Goal: Task Accomplishment & Management: Use online tool/utility

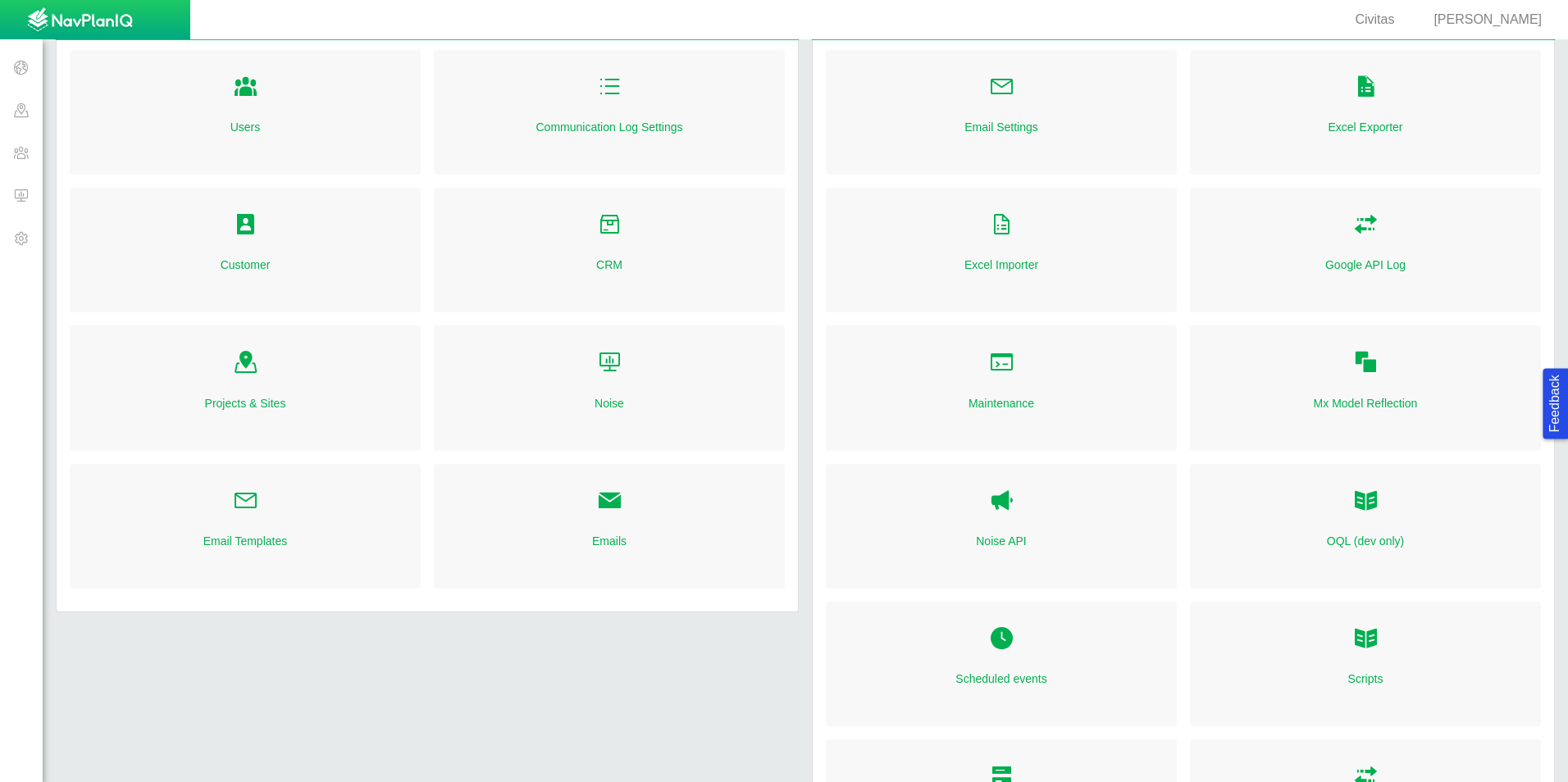
scroll to position [82, 0]
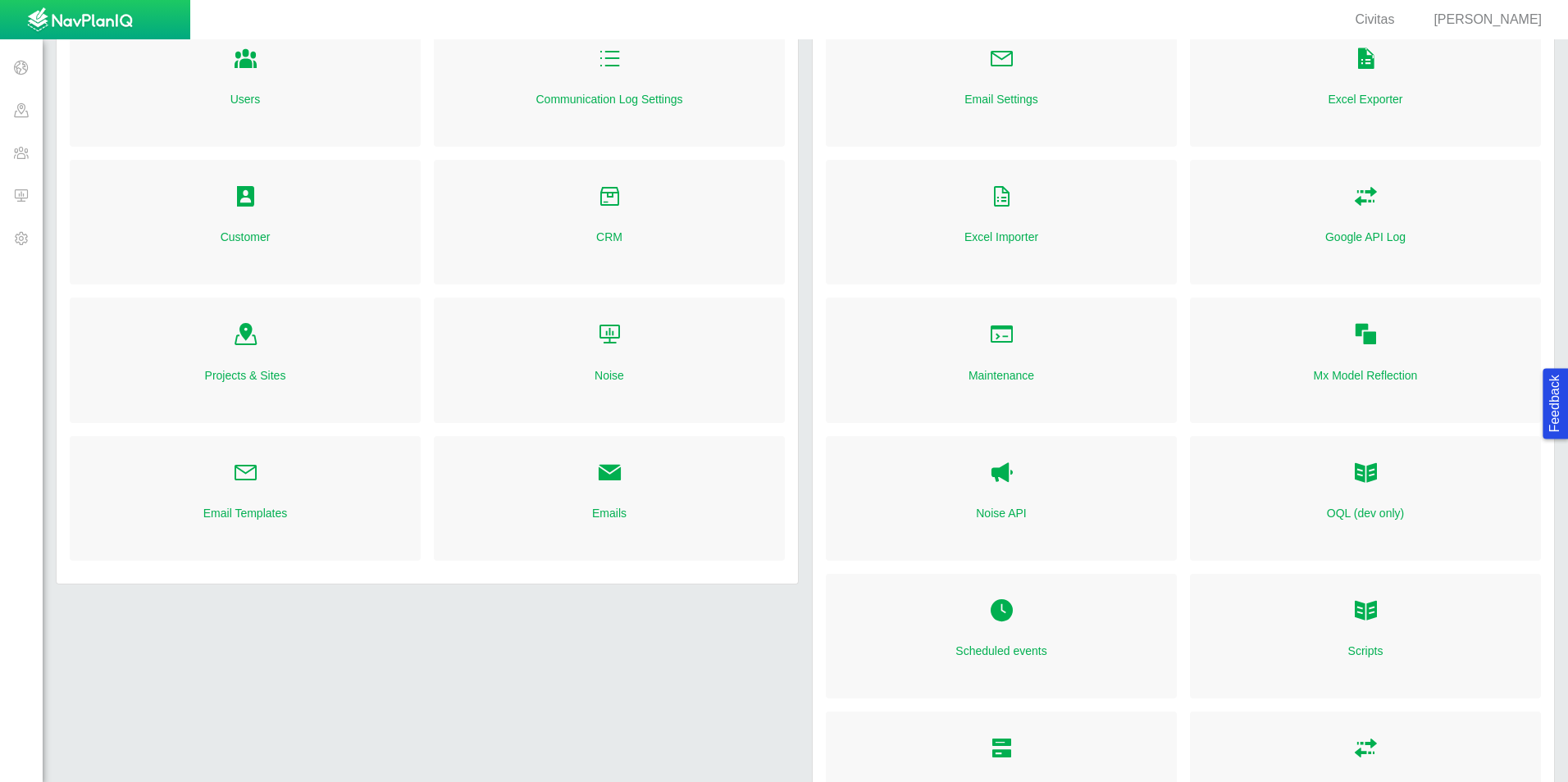
click at [1487, 17] on span "[PERSON_NAME]" at bounding box center [1487, 19] width 108 height 14
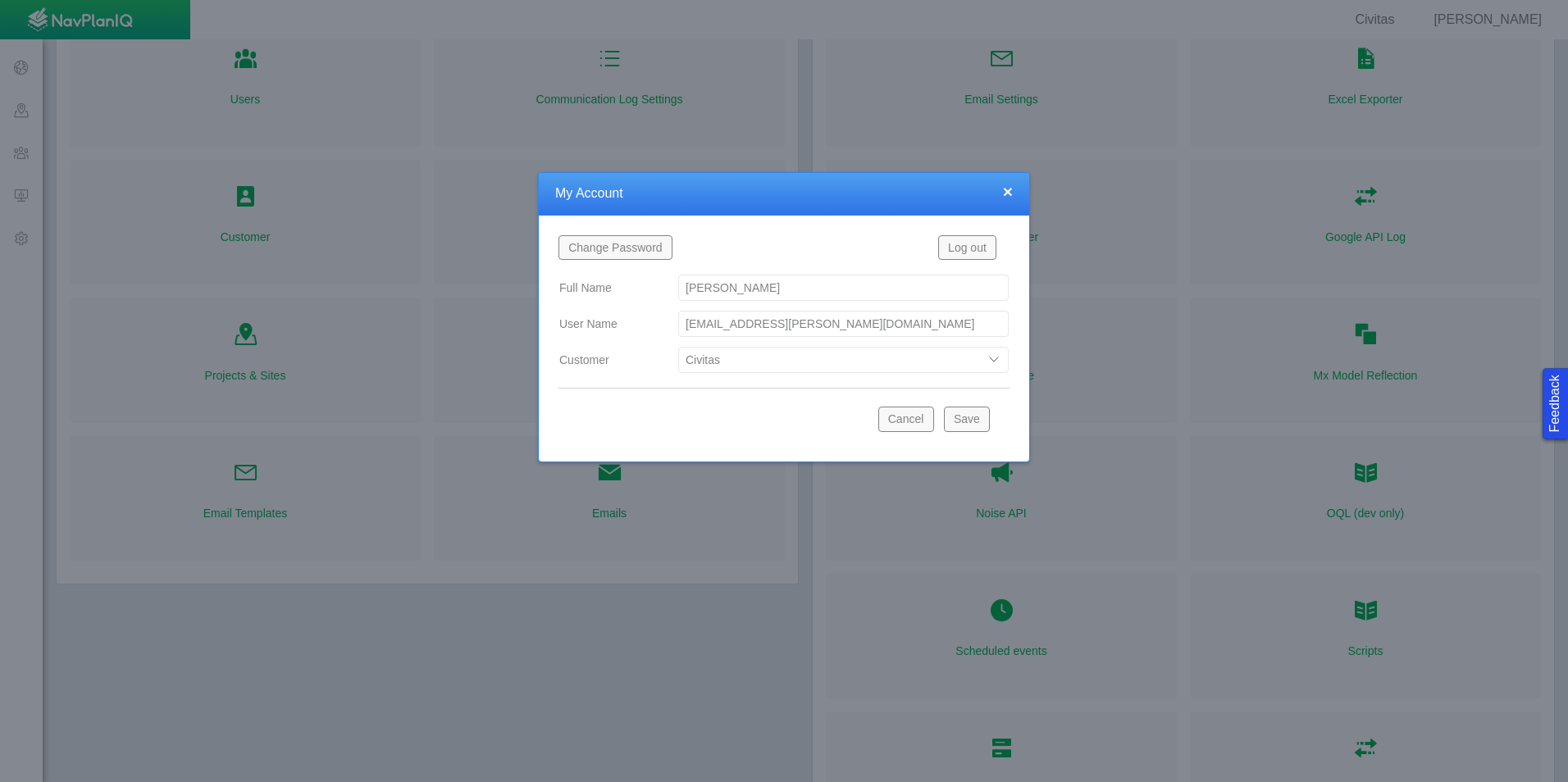
click at [968, 354] on select "Bison Blue Green Solutions Chevron Civitas Koloma Oxy PDC/Chevron Prairie OC Re…" at bounding box center [843, 360] width 330 height 26
click at [678, 347] on select "Bison Blue Green Solutions Chevron Civitas Koloma Oxy PDC/Chevron Prairie OC Re…" at bounding box center [843, 360] width 330 height 26
select select "42784196460033009"
click at [970, 420] on button "Save" at bounding box center [966, 419] width 46 height 24
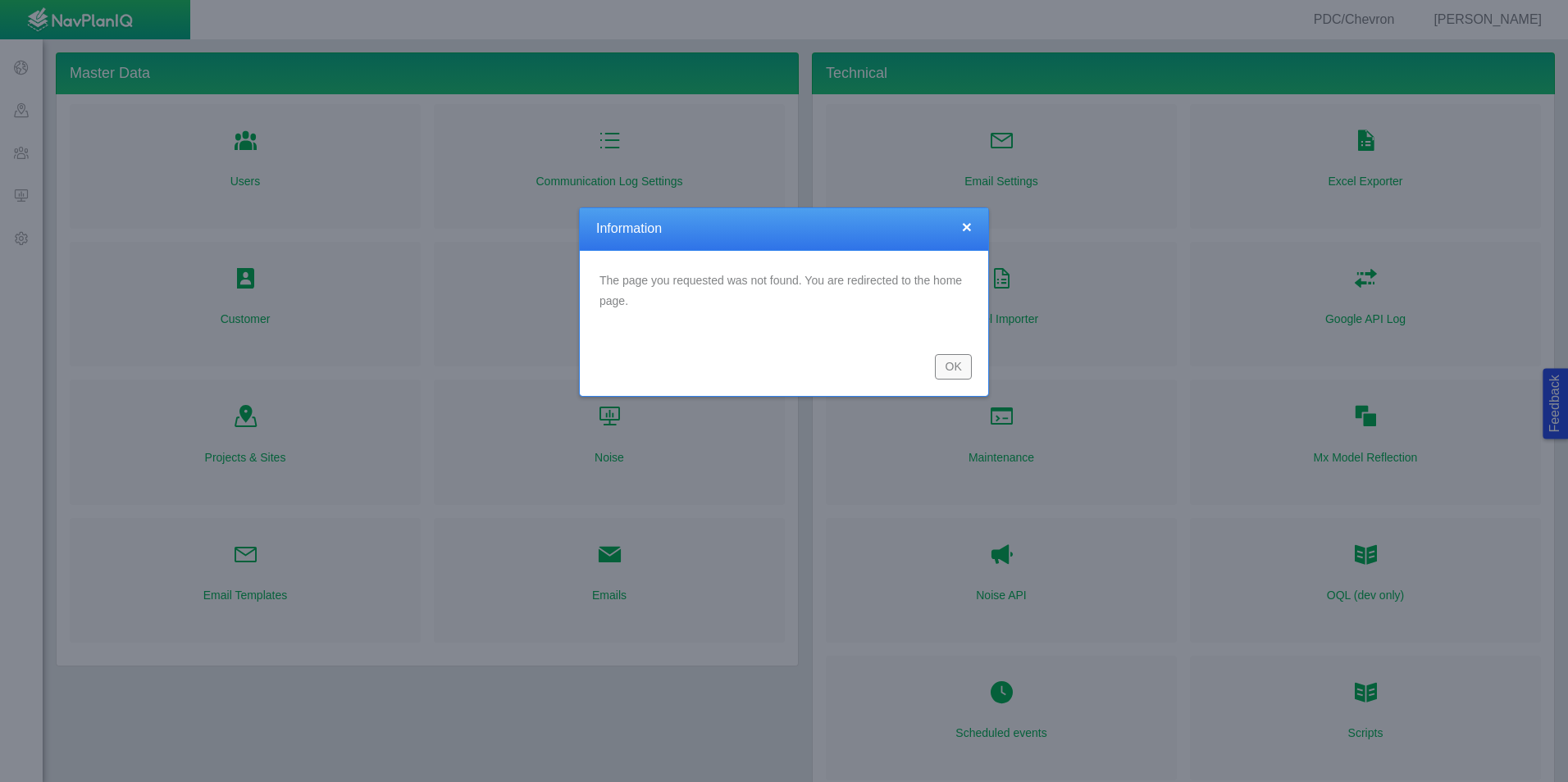
click at [958, 366] on button "OK" at bounding box center [953, 366] width 37 height 24
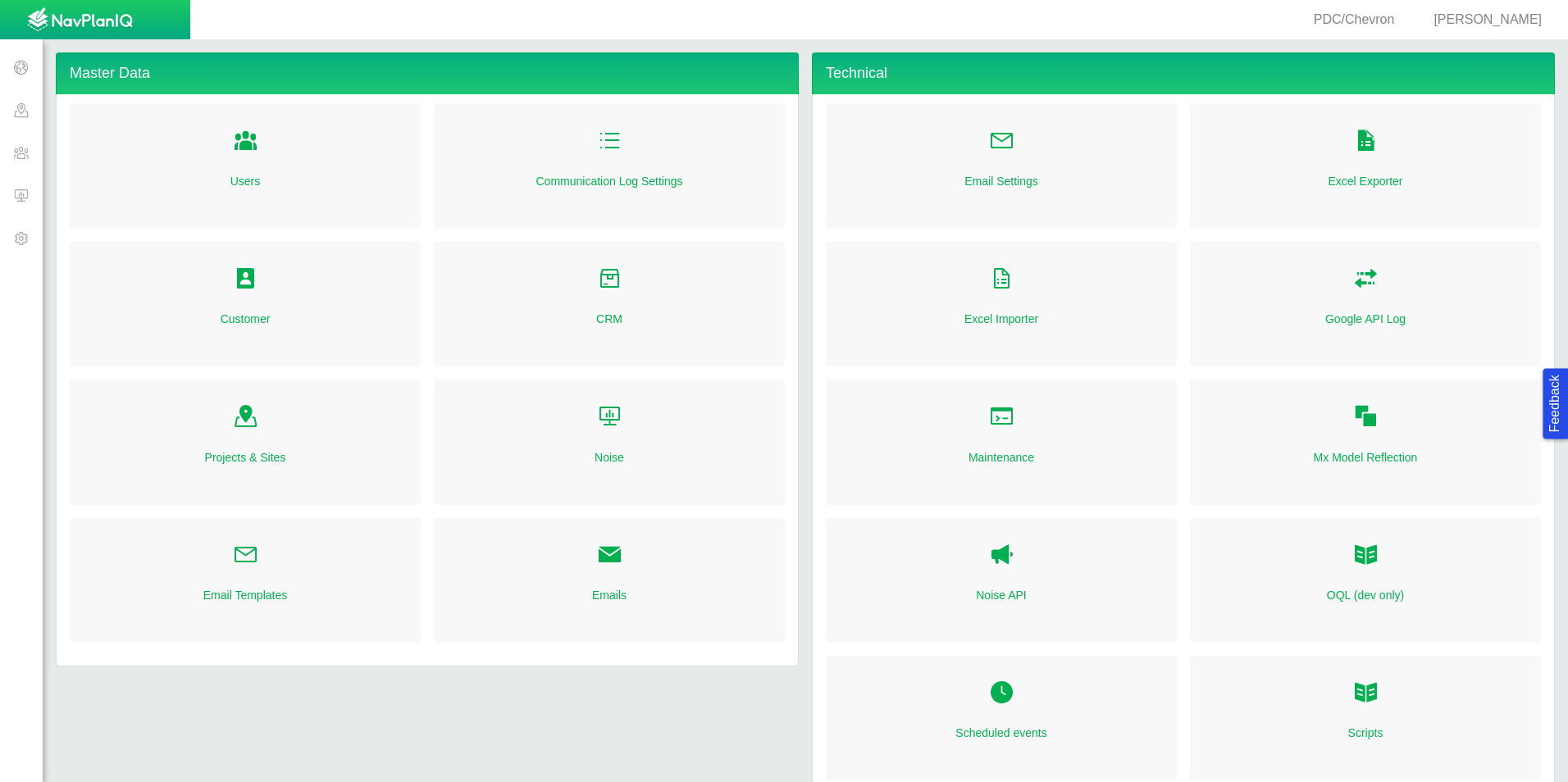
click at [36, 200] on span at bounding box center [21, 194] width 42 height 42
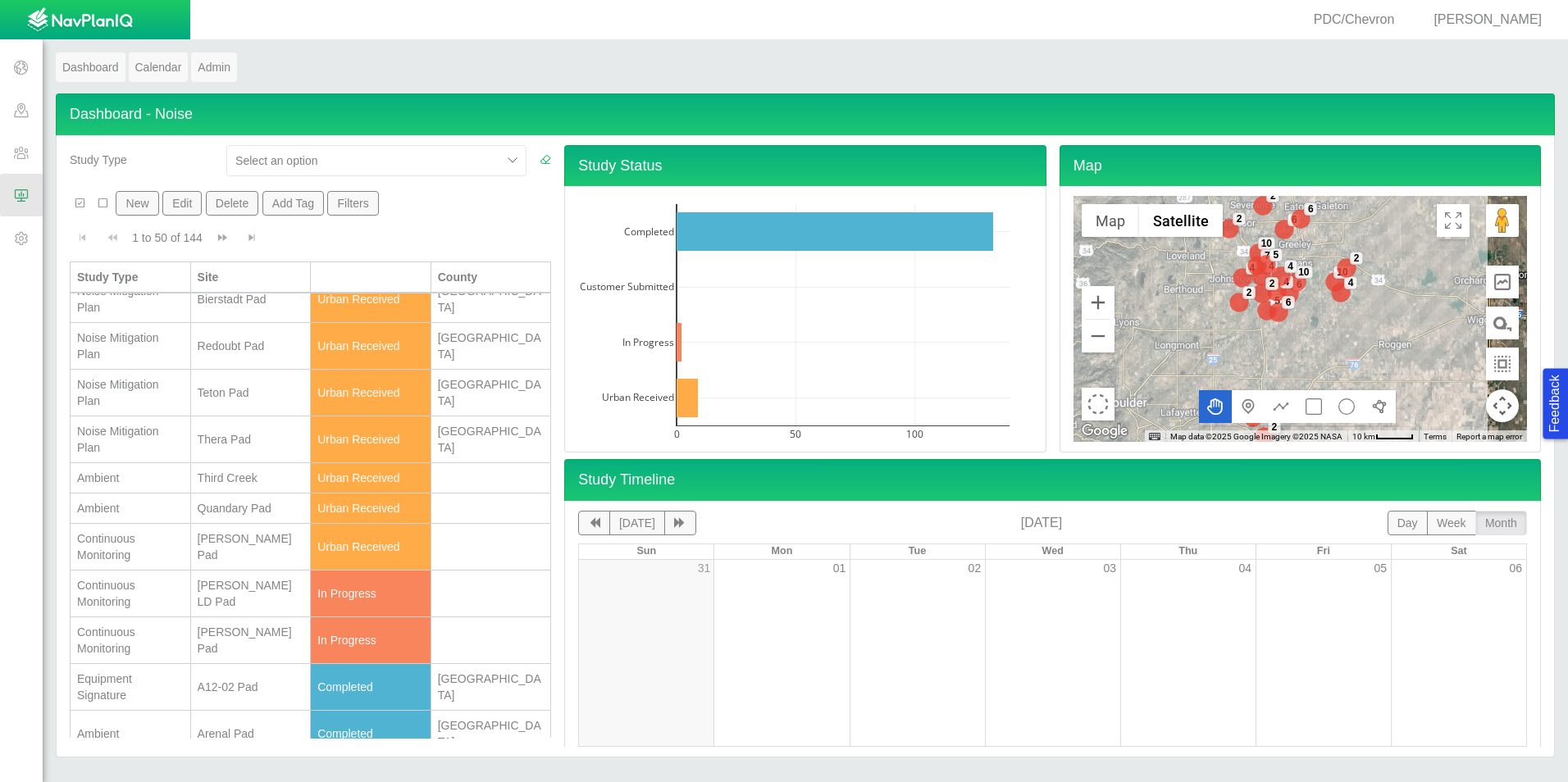
scroll to position [164, 0]
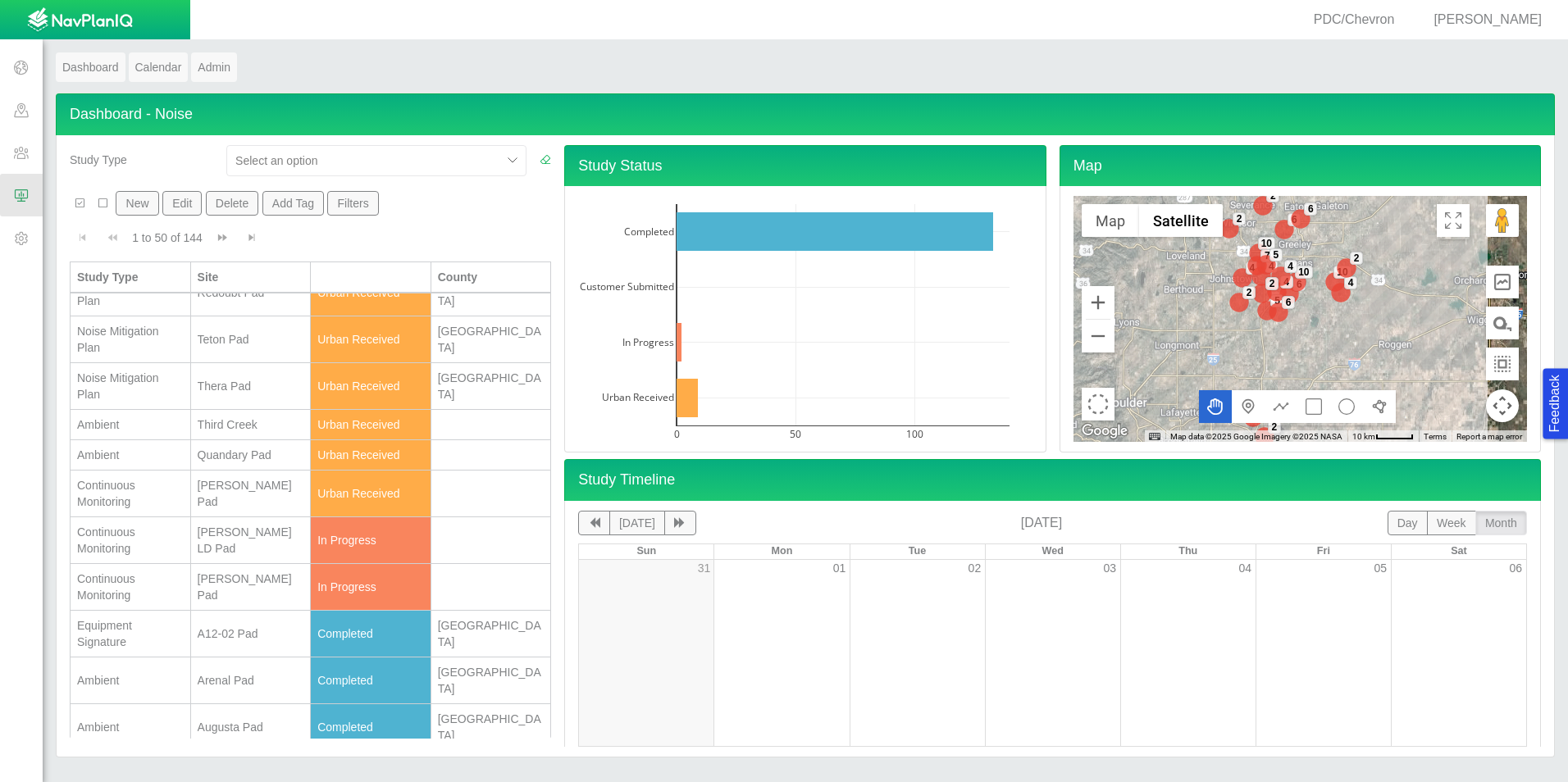
click at [269, 496] on div "[PERSON_NAME] Pad" at bounding box center [251, 493] width 107 height 33
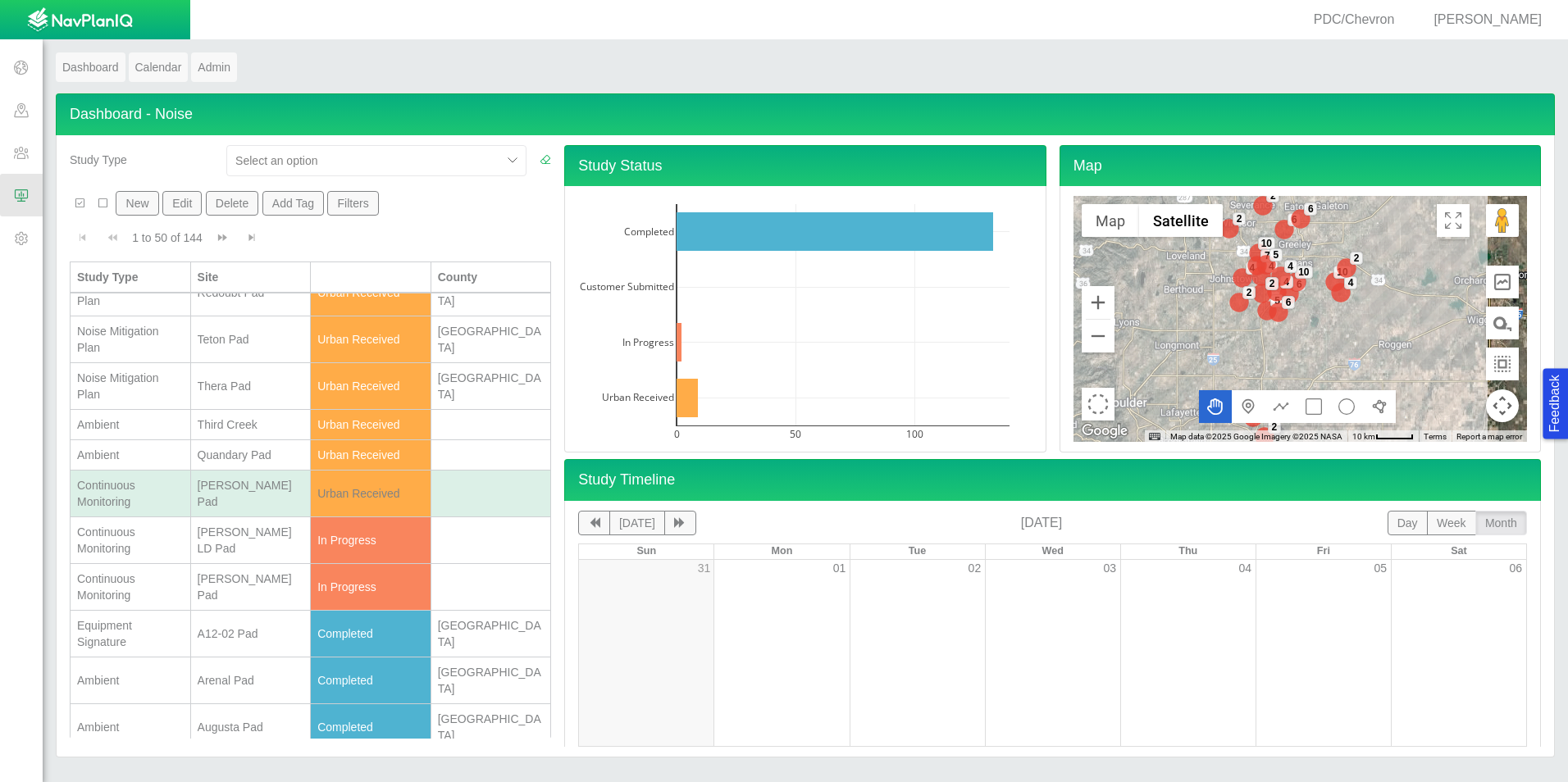
click at [269, 496] on div "[PERSON_NAME] Pad" at bounding box center [251, 493] width 107 height 33
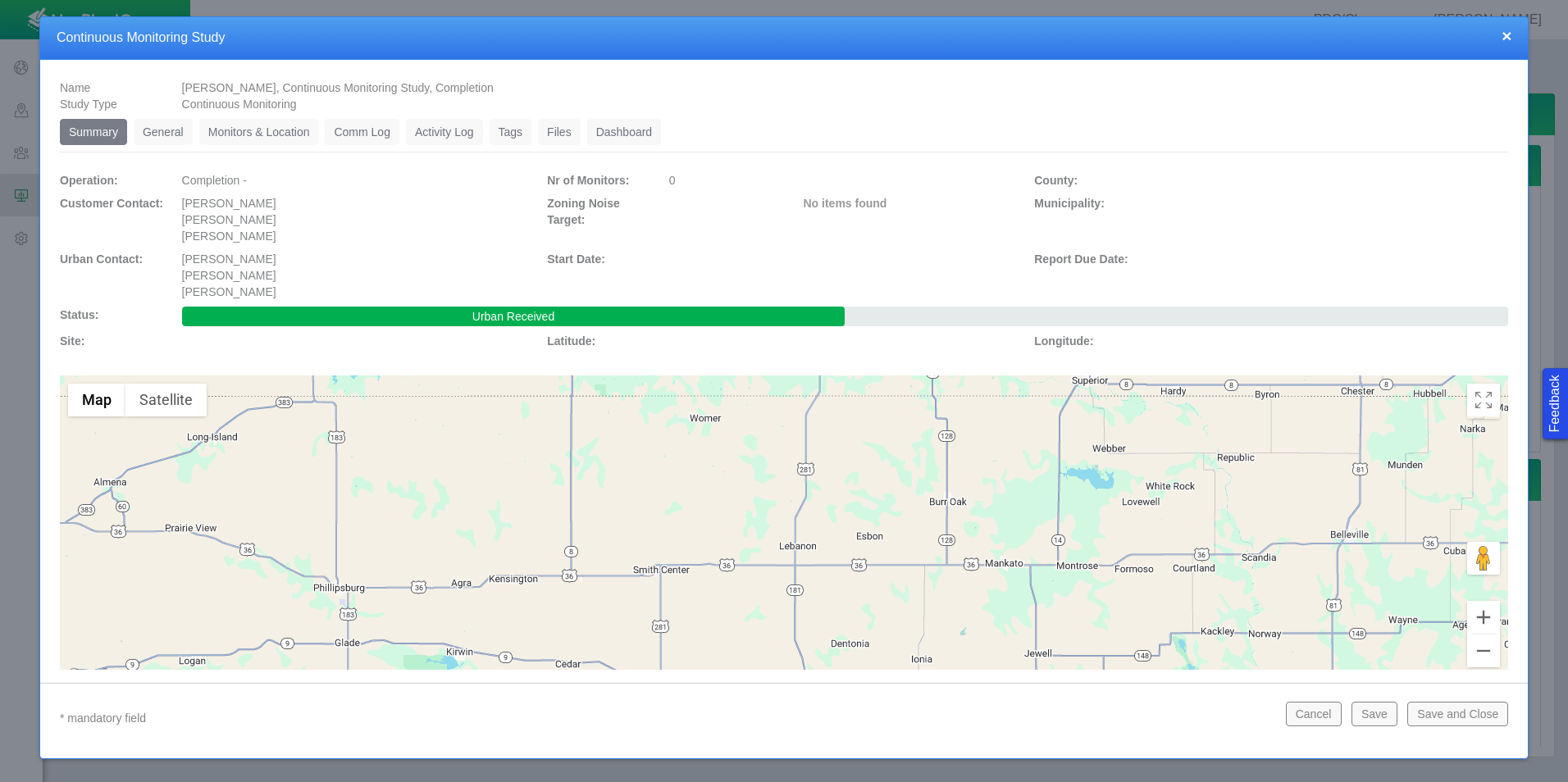
click at [252, 128] on link "Monitors & Location" at bounding box center [259, 132] width 120 height 26
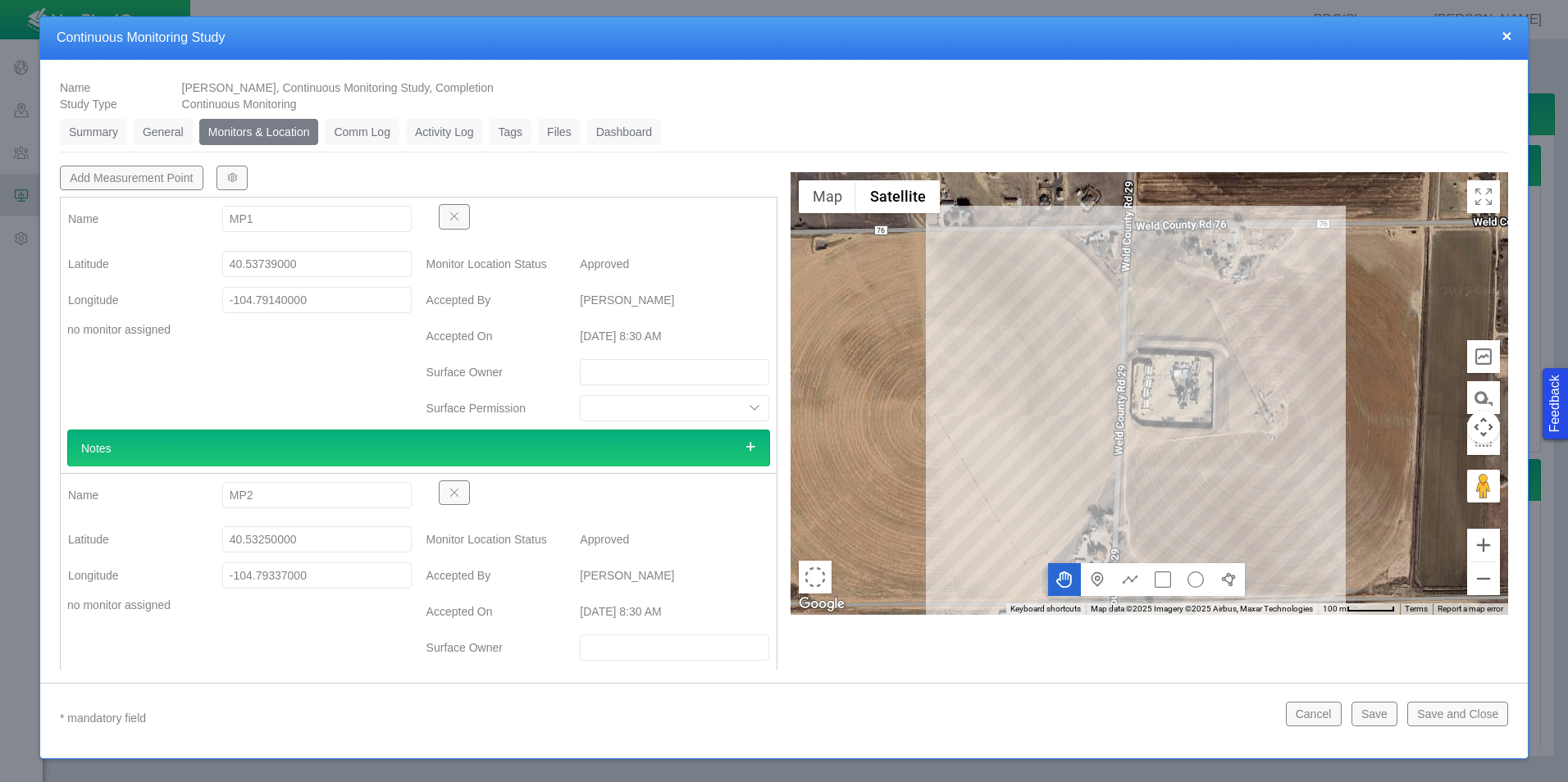
click at [223, 177] on button "button" at bounding box center [232, 178] width 31 height 24
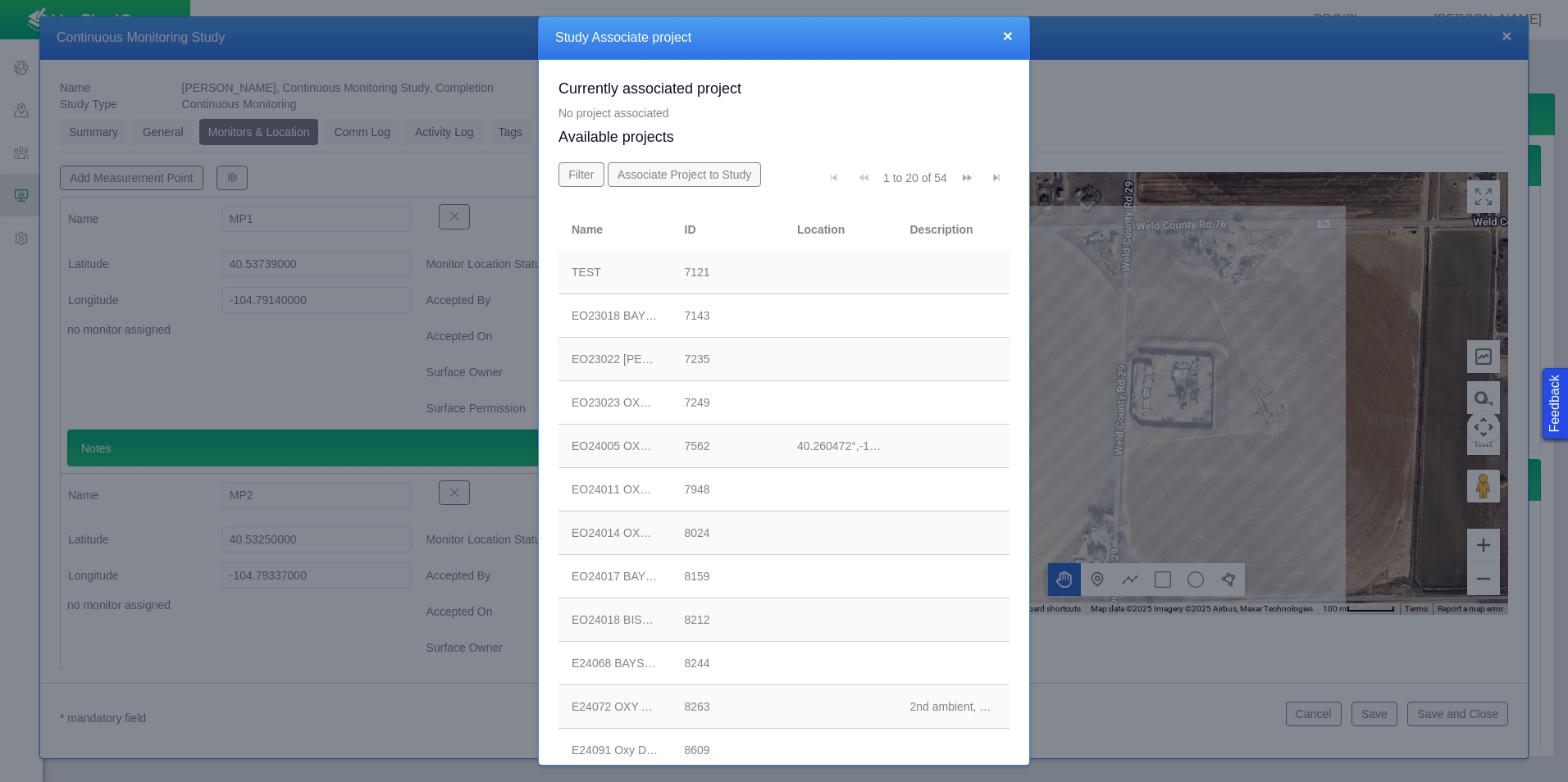
click at [990, 178] on span "Go to last page" at bounding box center [996, 178] width 11 height 11
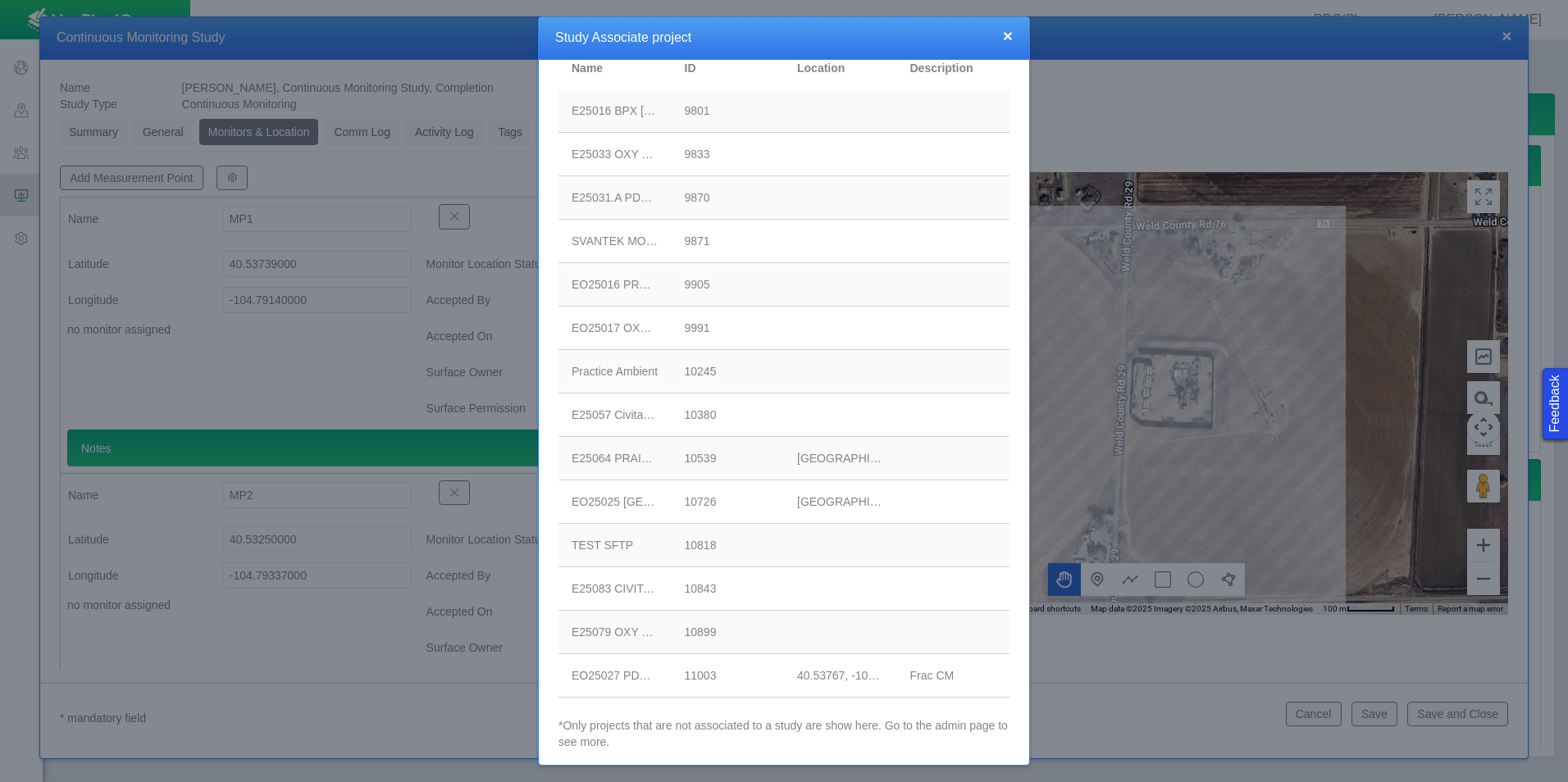
scroll to position [166, 0]
click at [630, 668] on div "EO25027 PDC [PERSON_NAME]" at bounding box center [615, 670] width 87 height 16
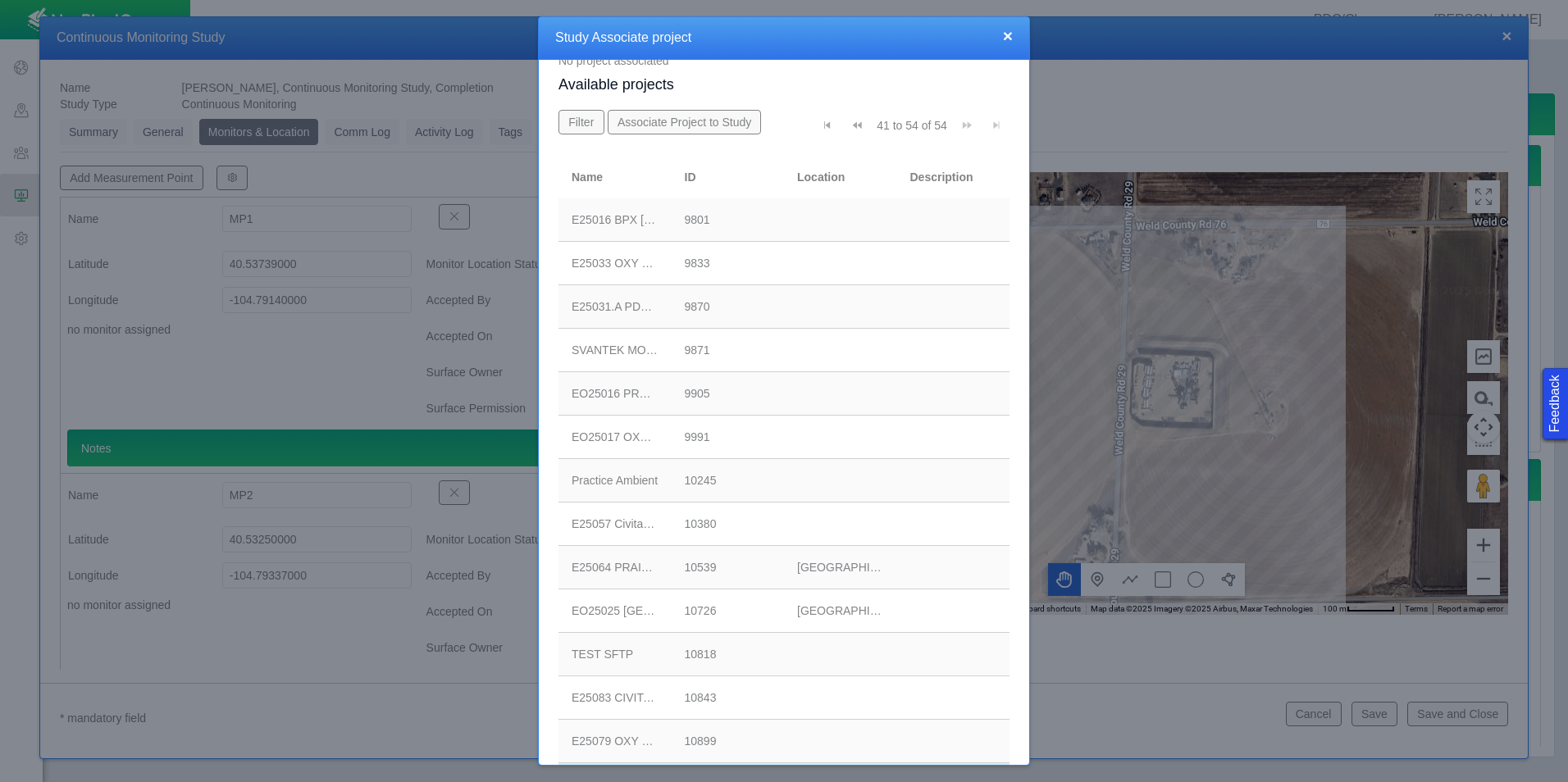
scroll to position [0, 0]
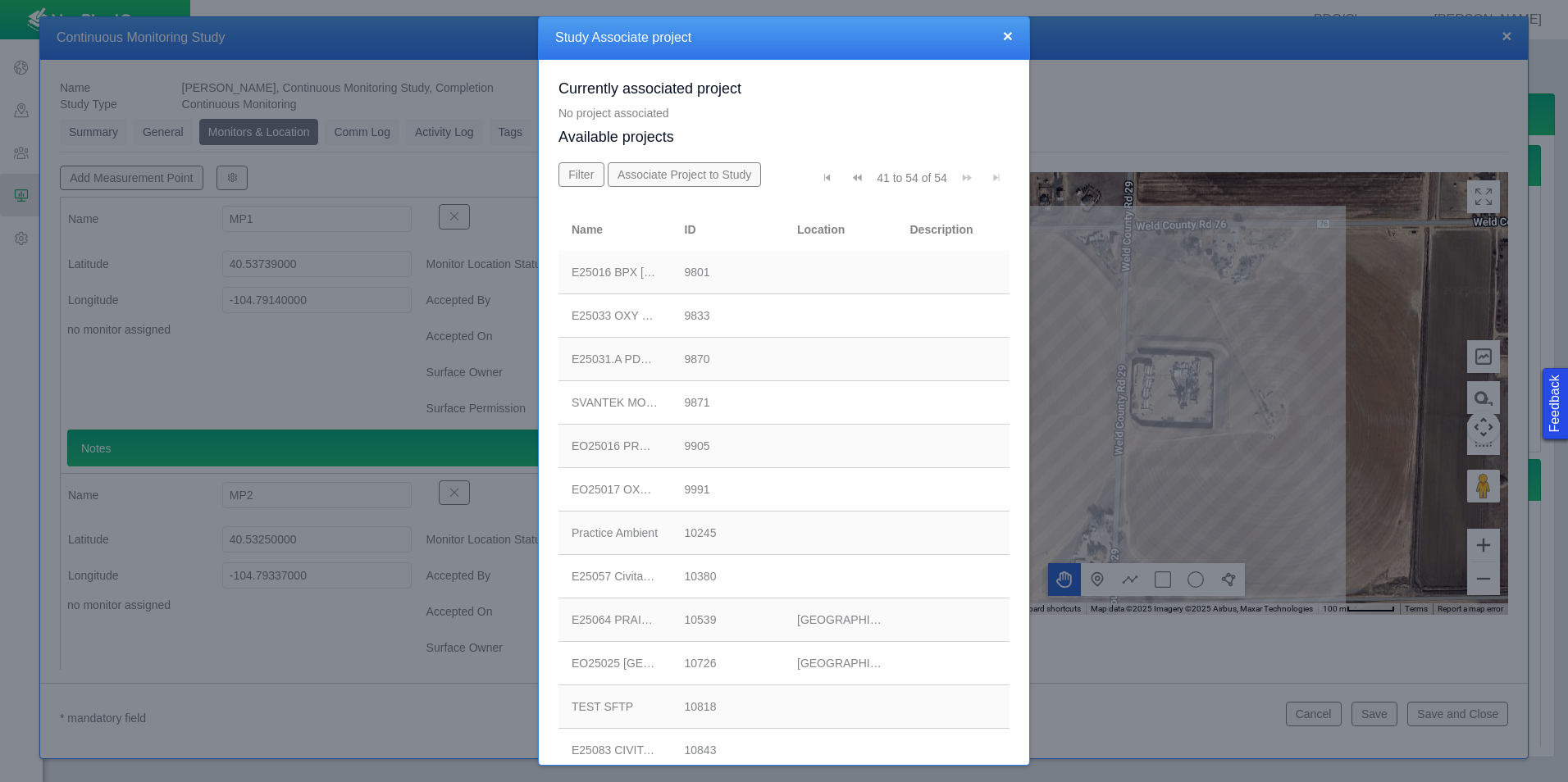
click at [670, 180] on button "Associate Project to Study" at bounding box center [685, 174] width 154 height 24
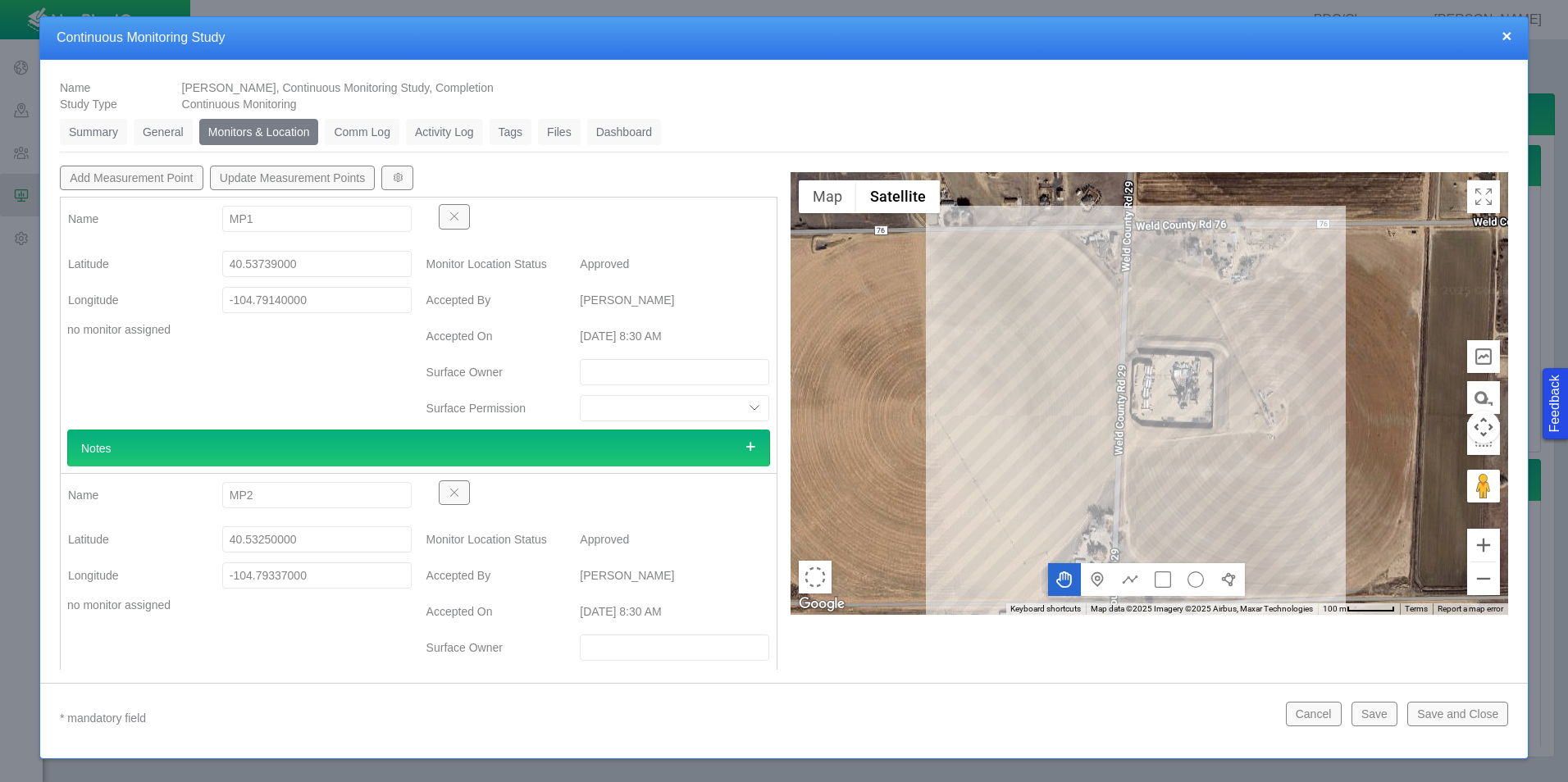
click at [323, 181] on button "Update Measurement Points" at bounding box center [292, 178] width 166 height 24
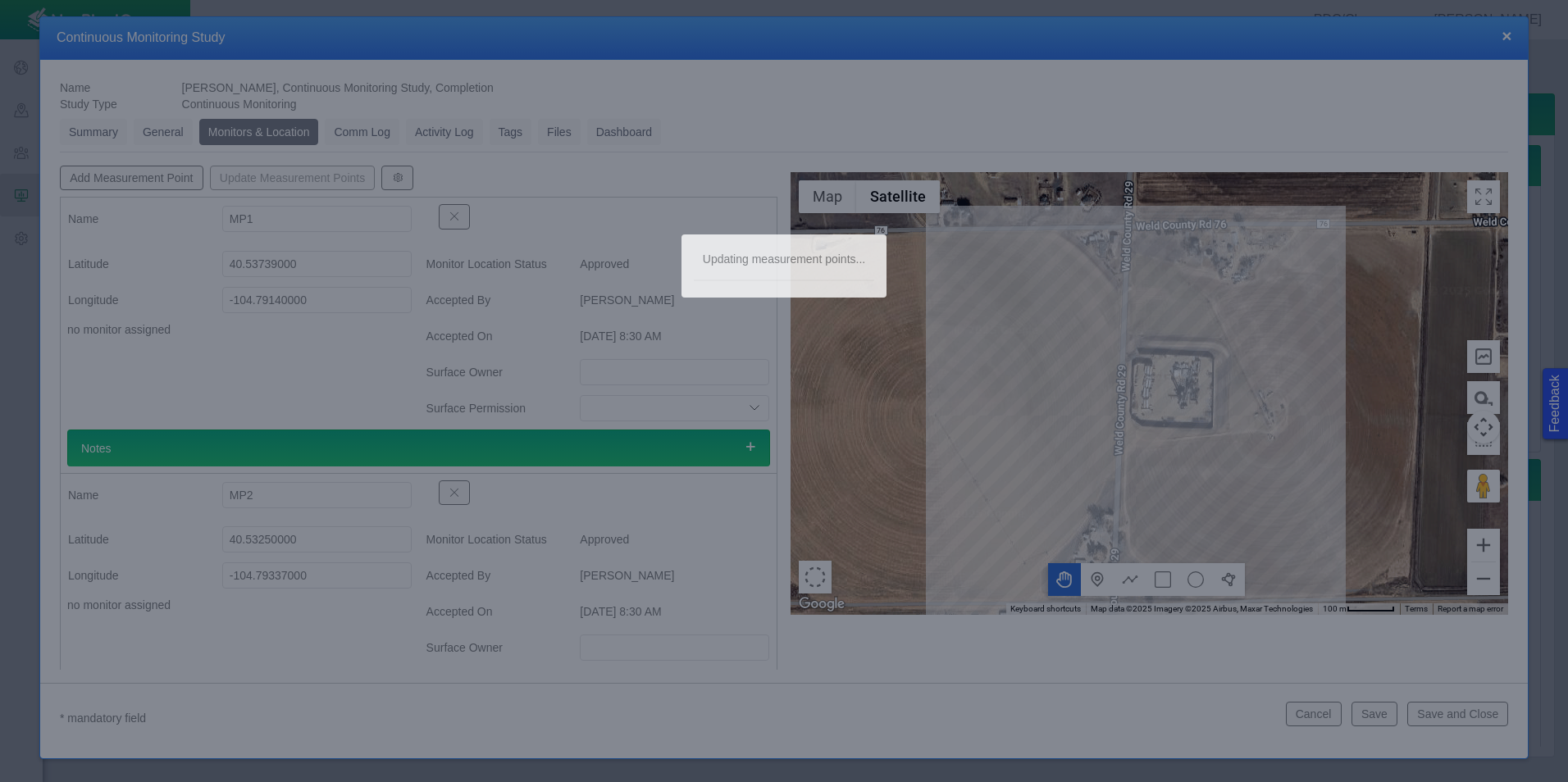
type textarea "x"
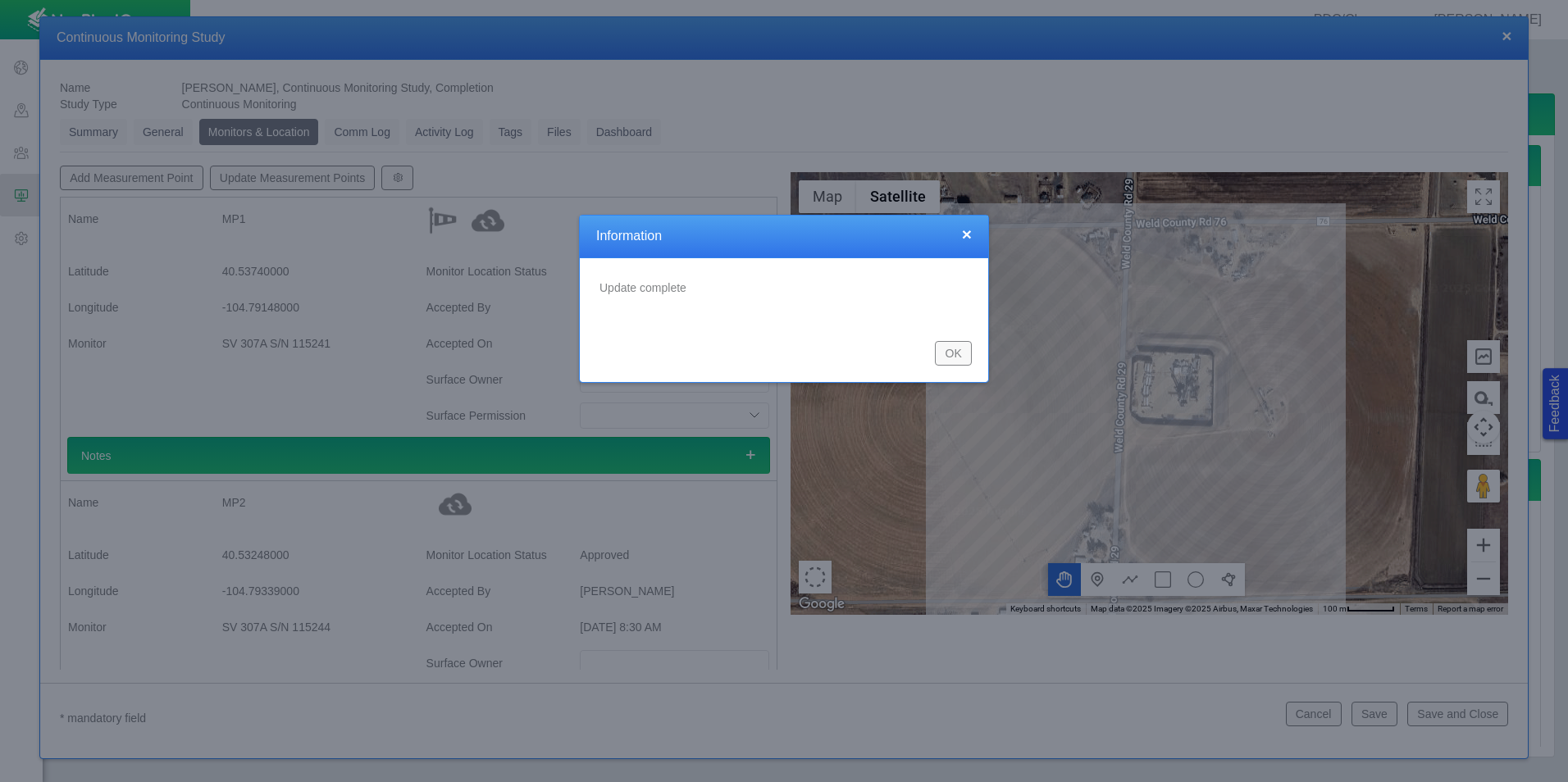
click at [952, 354] on button "OK" at bounding box center [953, 353] width 37 height 24
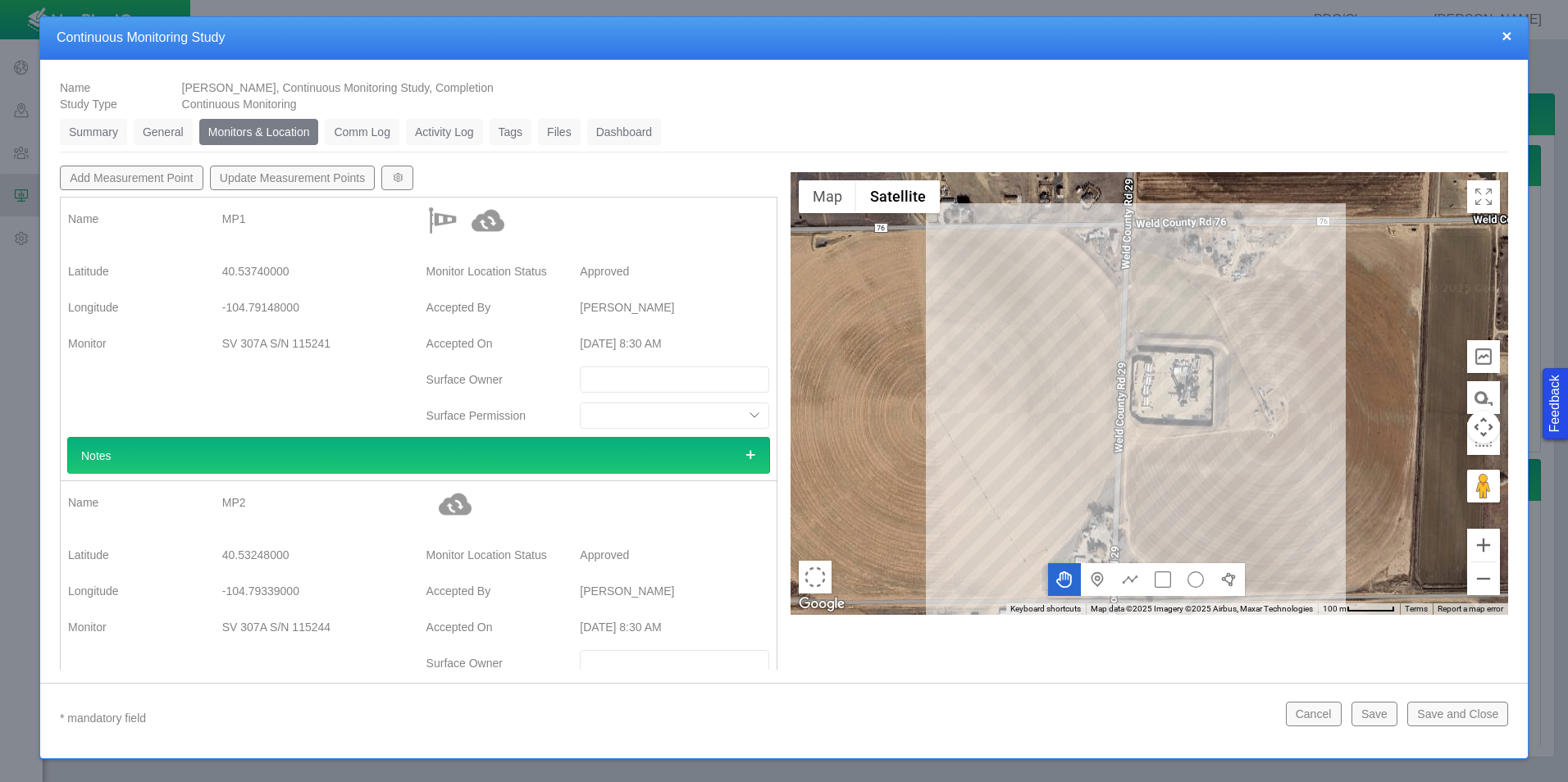
click at [165, 137] on link "General" at bounding box center [163, 132] width 59 height 26
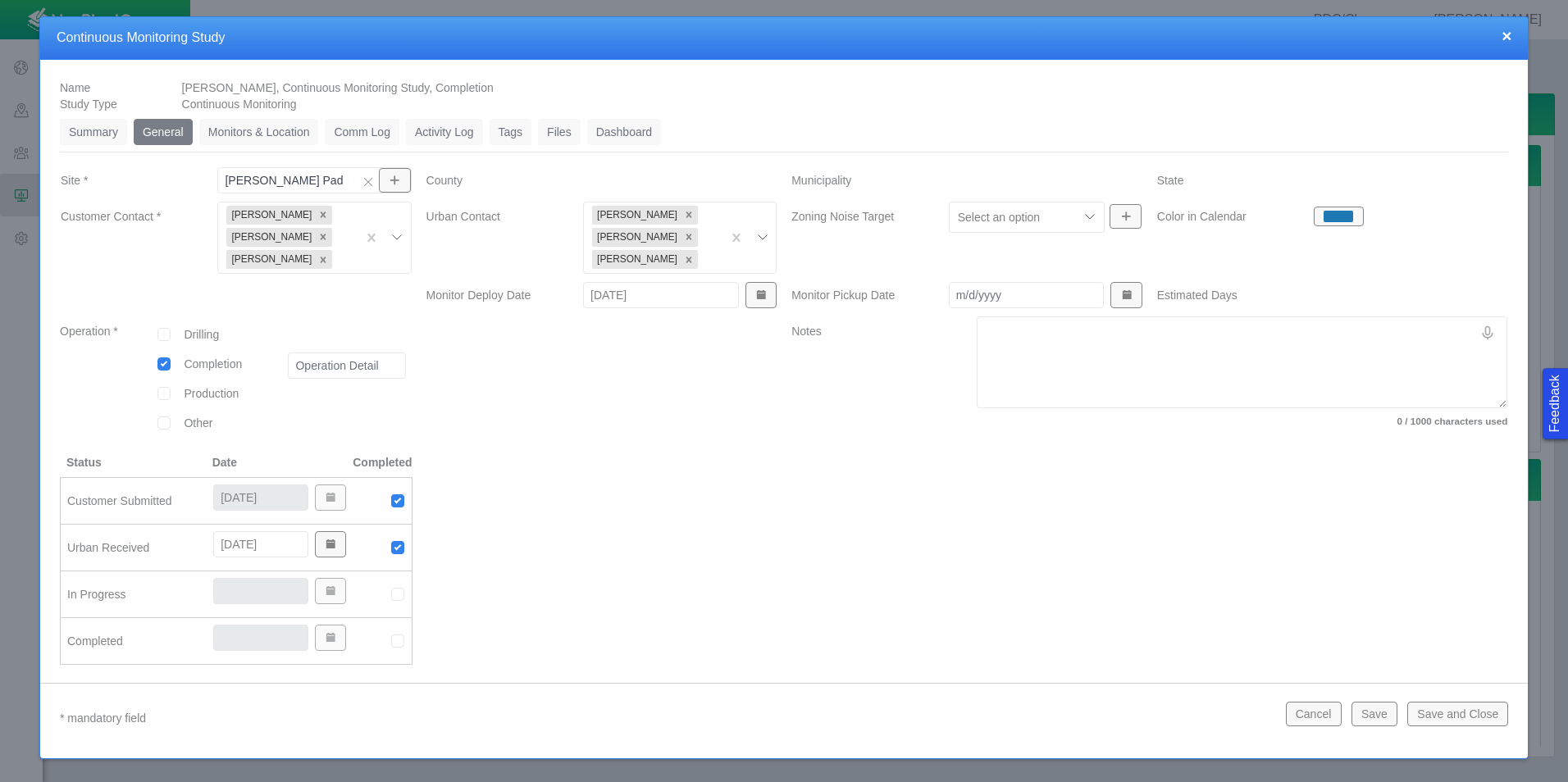
click at [107, 135] on link "Summary" at bounding box center [94, 132] width 68 height 26
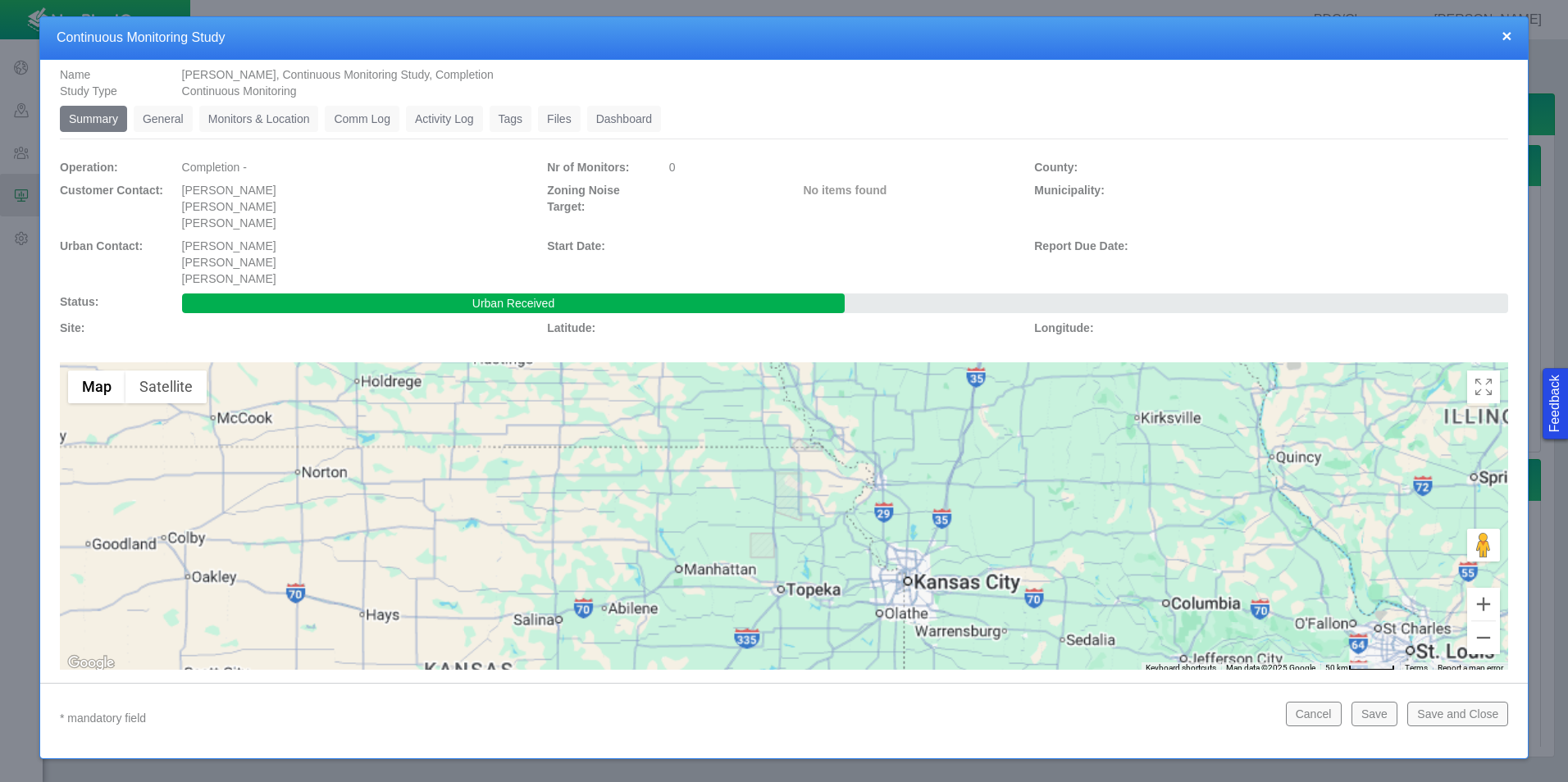
scroll to position [37, 0]
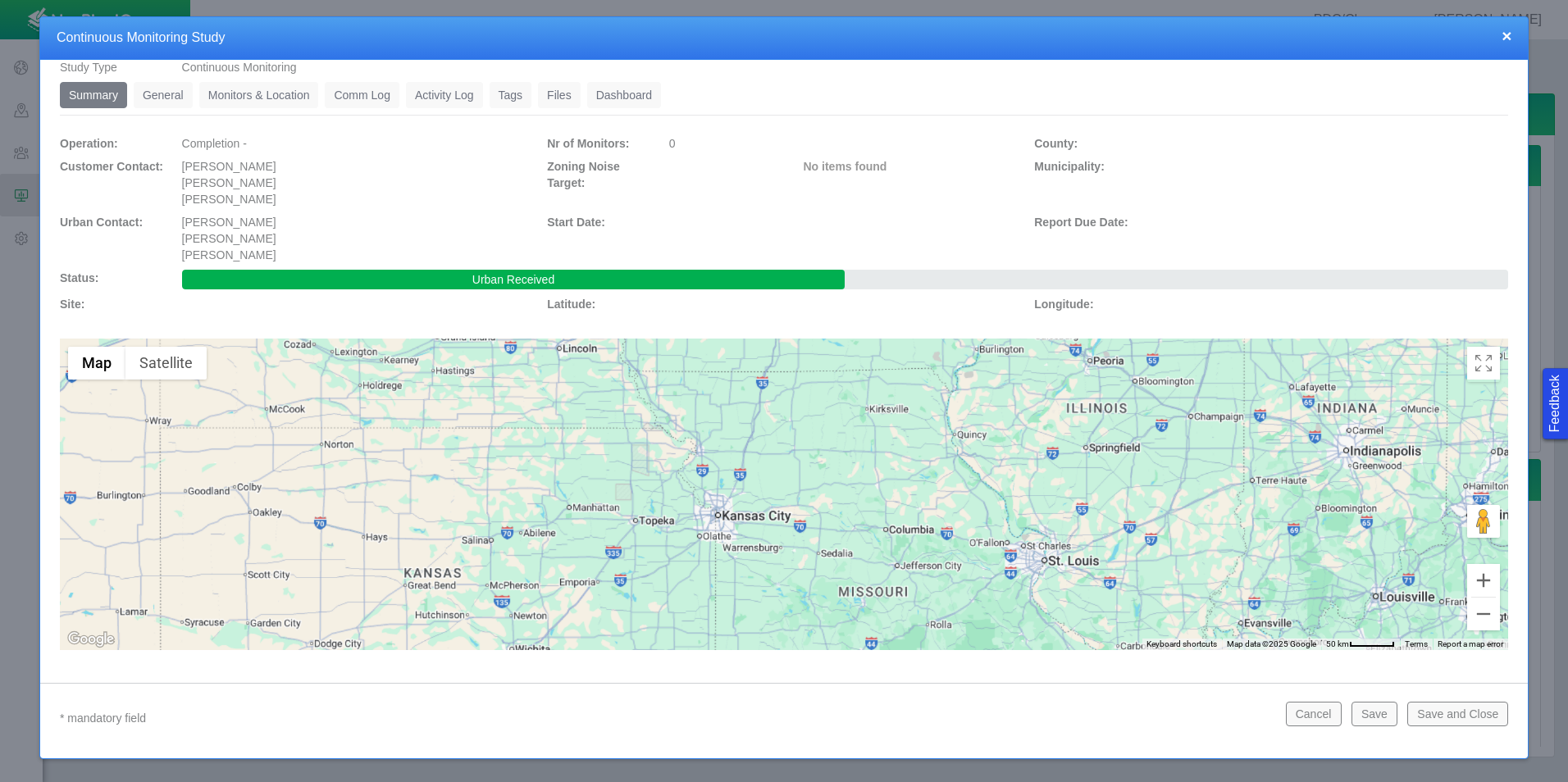
click at [165, 103] on link "General" at bounding box center [163, 95] width 59 height 26
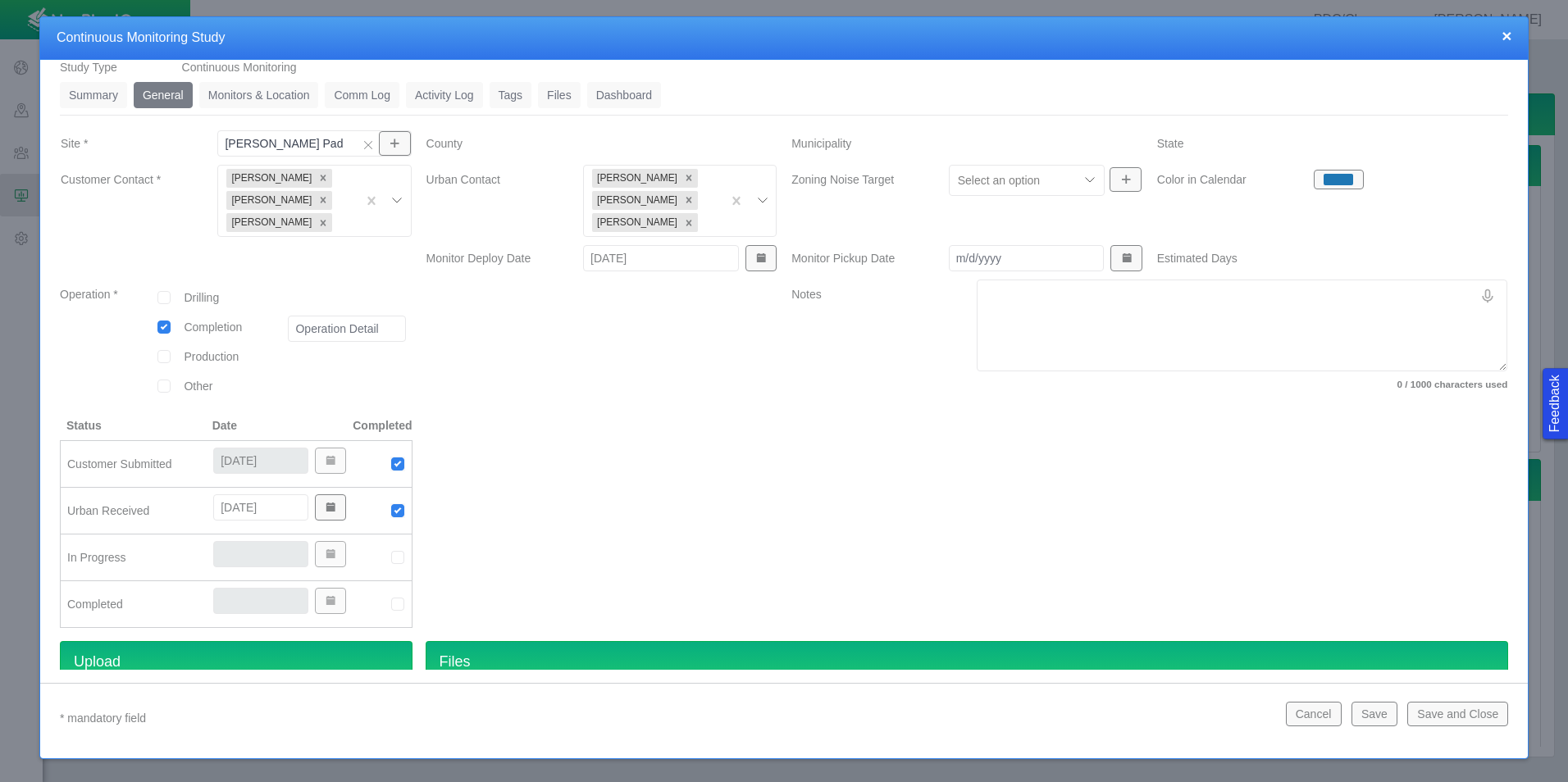
click at [399, 558] on img at bounding box center [397, 557] width 15 height 15
type input "[DATE]"
click at [1486, 722] on button "Save and Close" at bounding box center [1458, 714] width 101 height 24
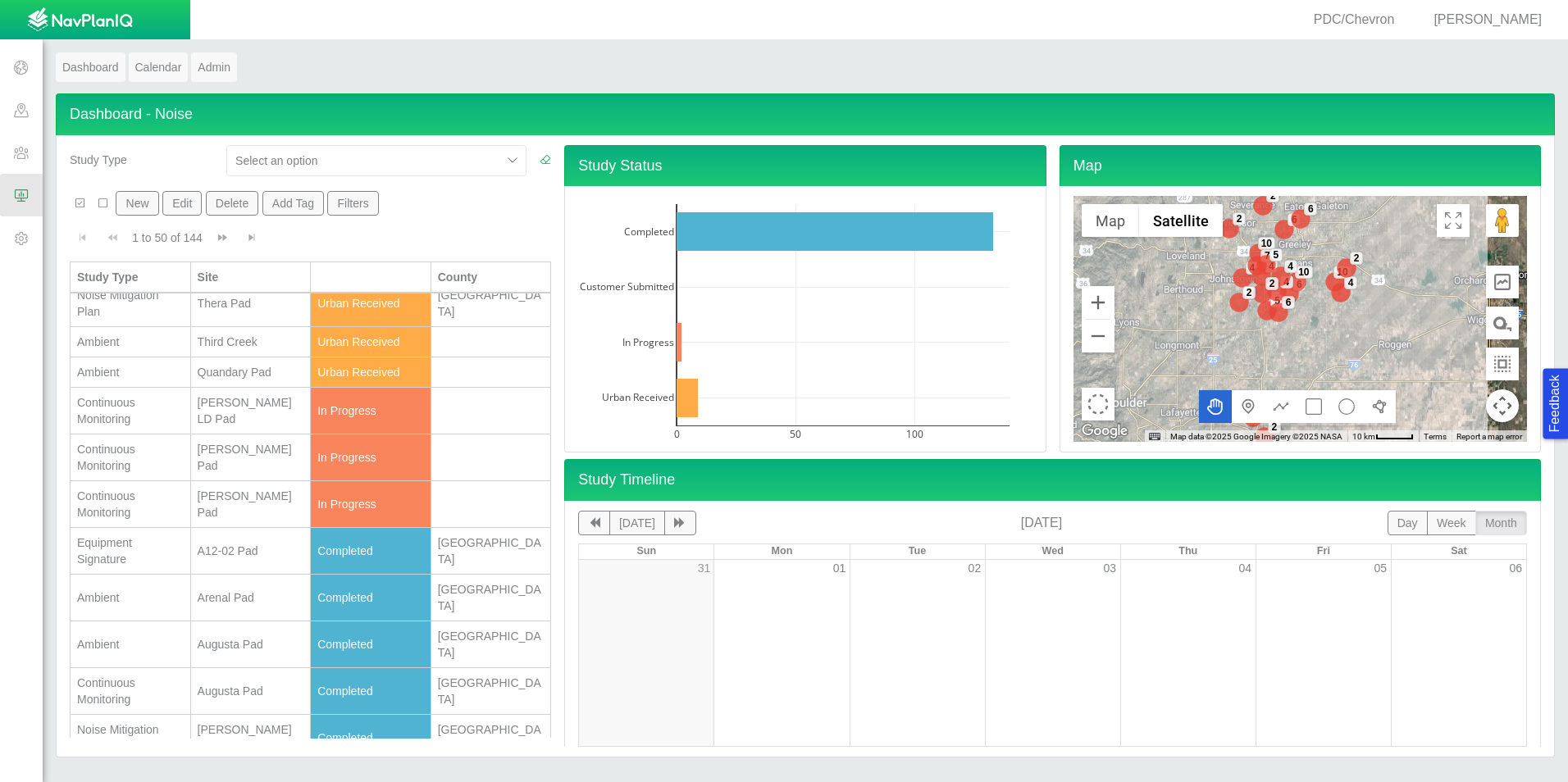
scroll to position [246, 0]
click at [317, 447] on td "In Progress" at bounding box center [370, 459] width 121 height 47
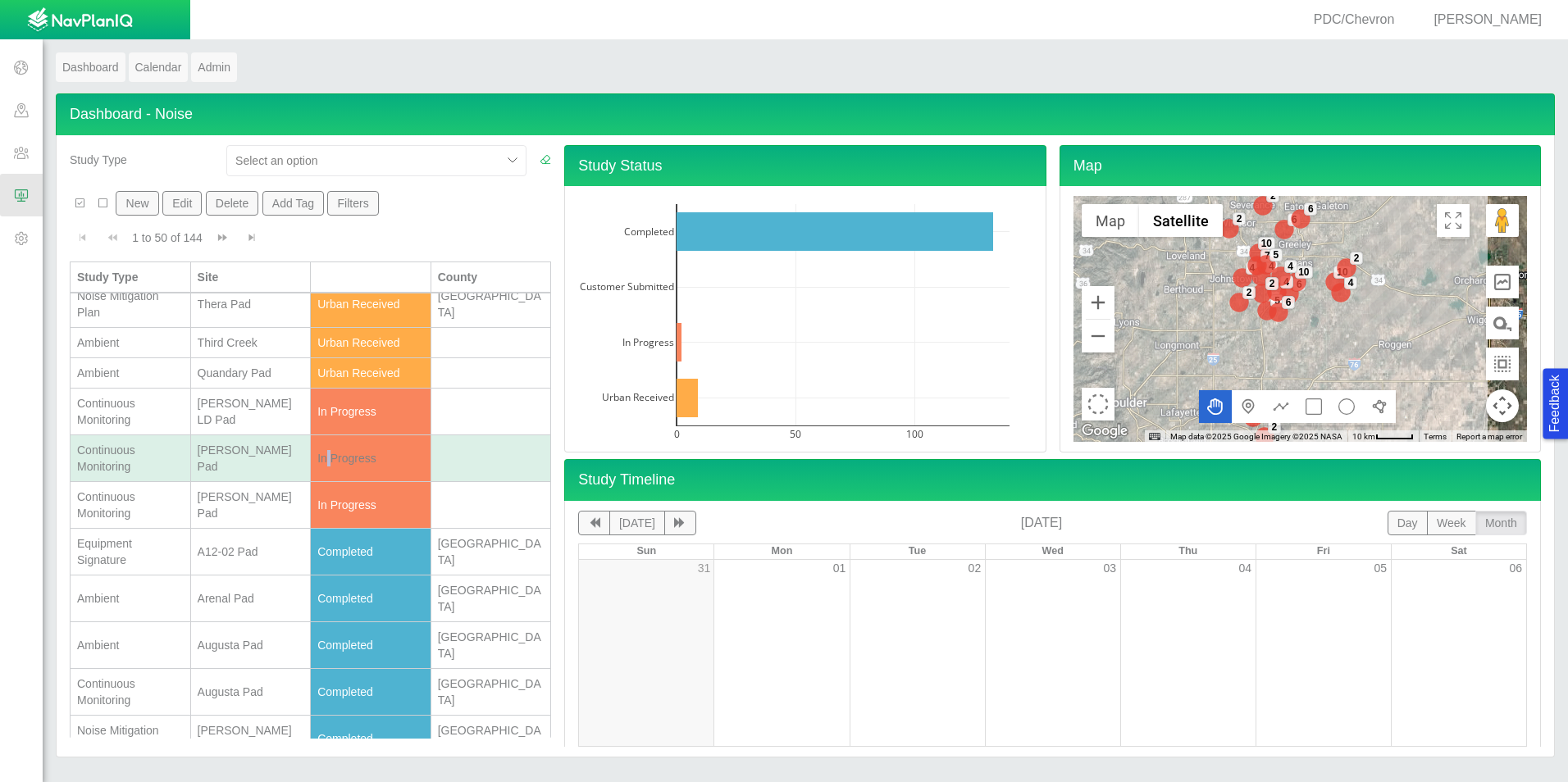
click at [318, 445] on td "In Progress" at bounding box center [370, 459] width 121 height 47
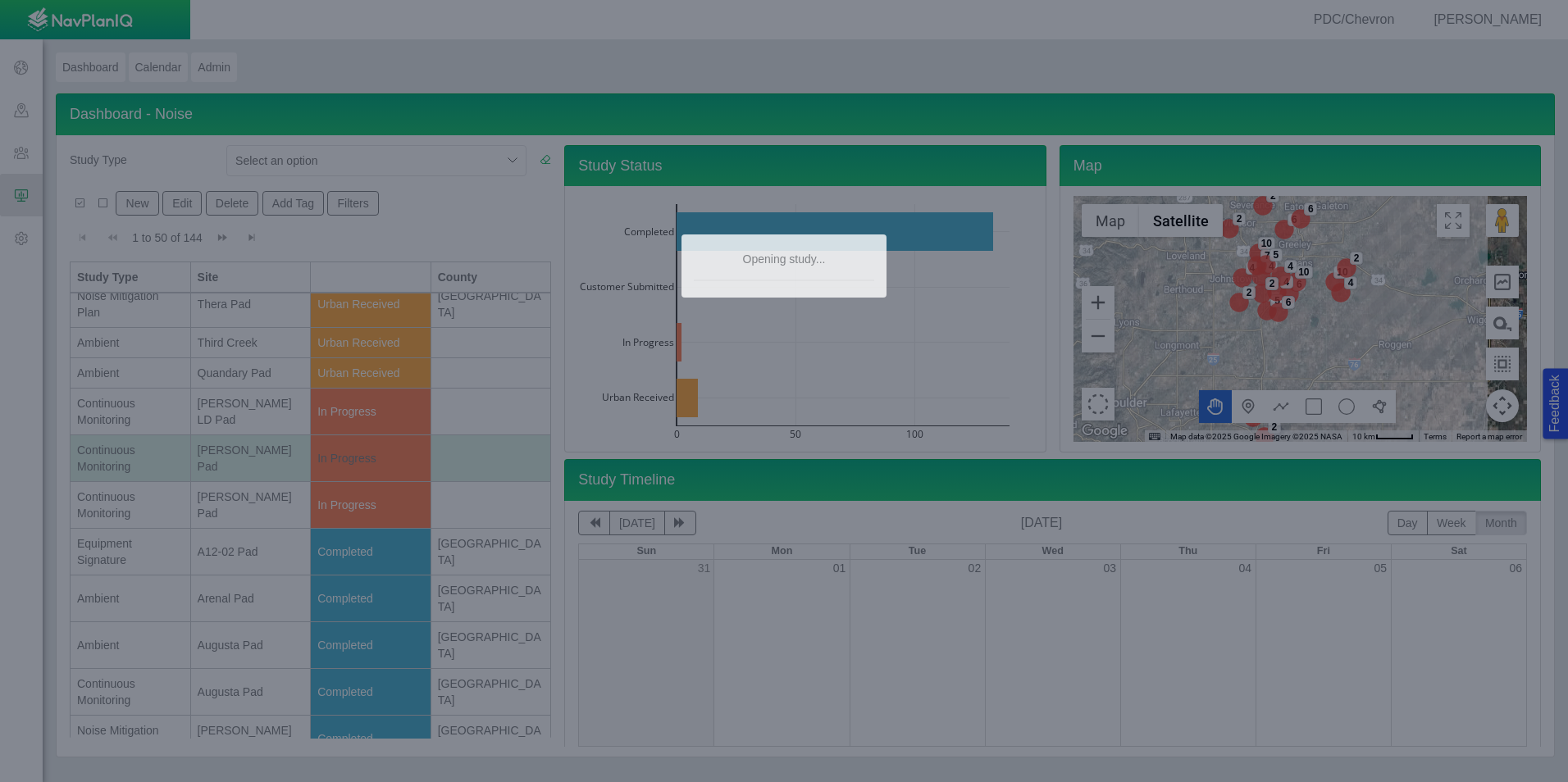
scroll to position [0, 0]
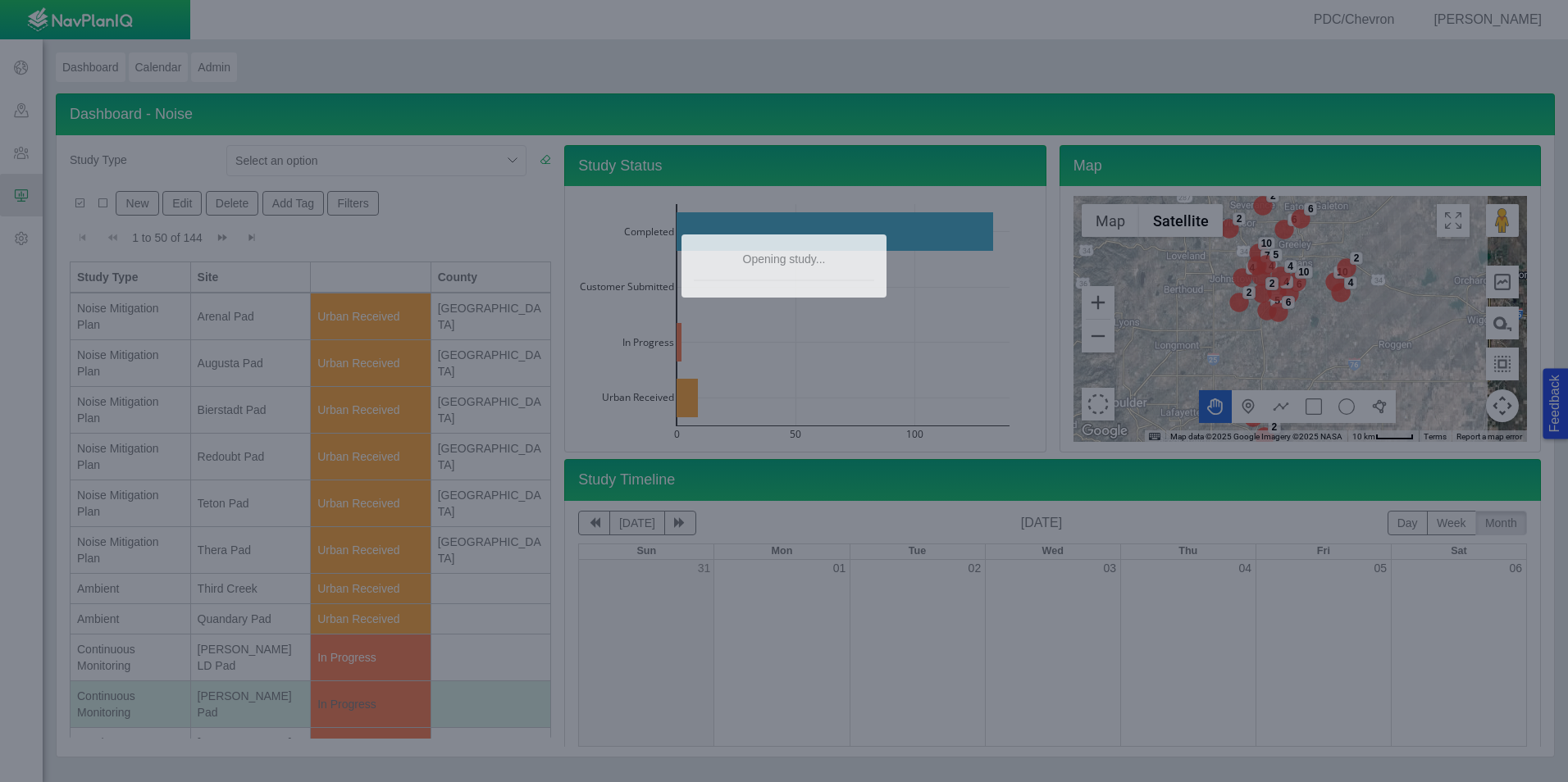
type textarea "x"
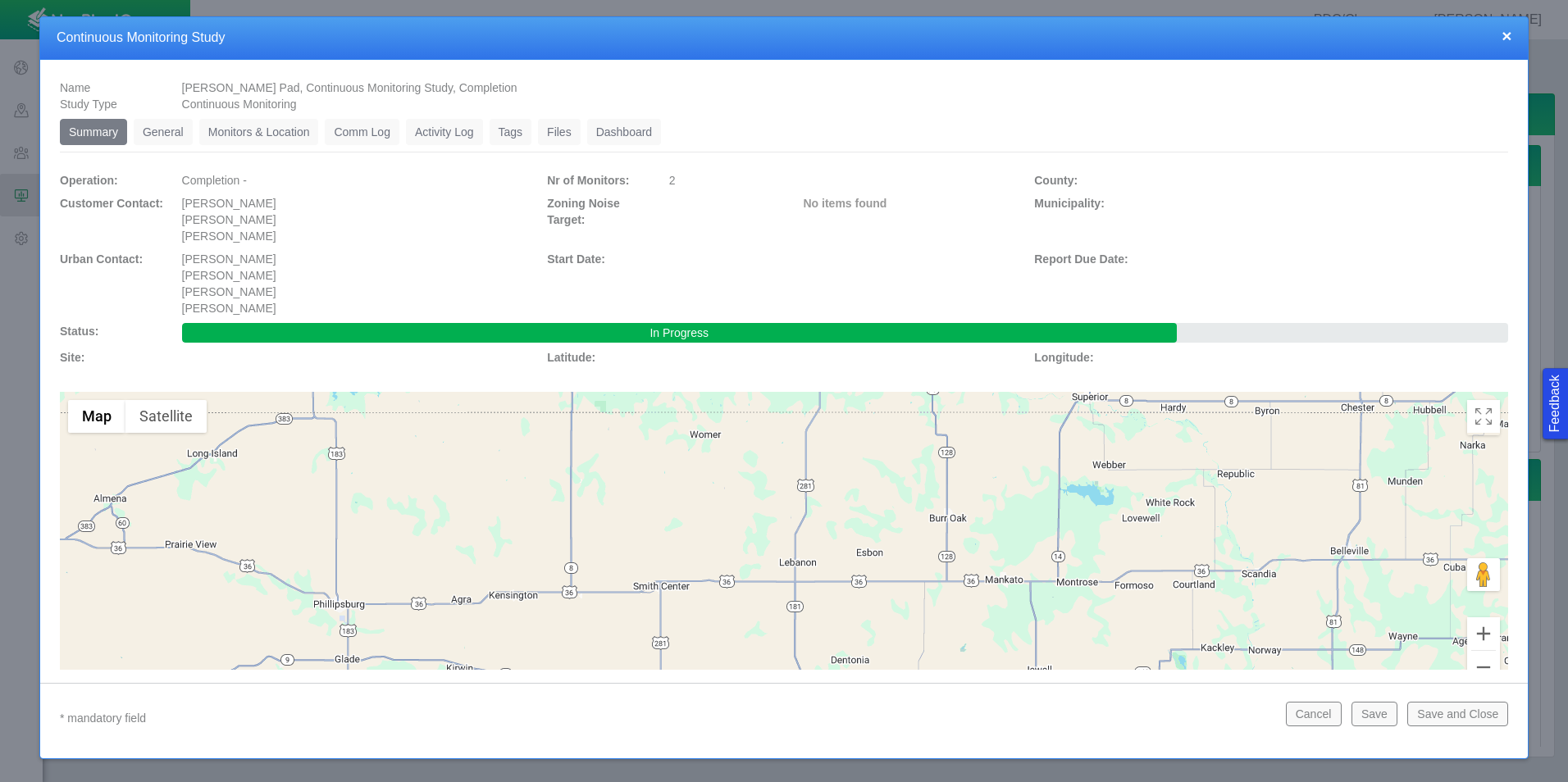
click at [158, 131] on link "General" at bounding box center [163, 132] width 59 height 26
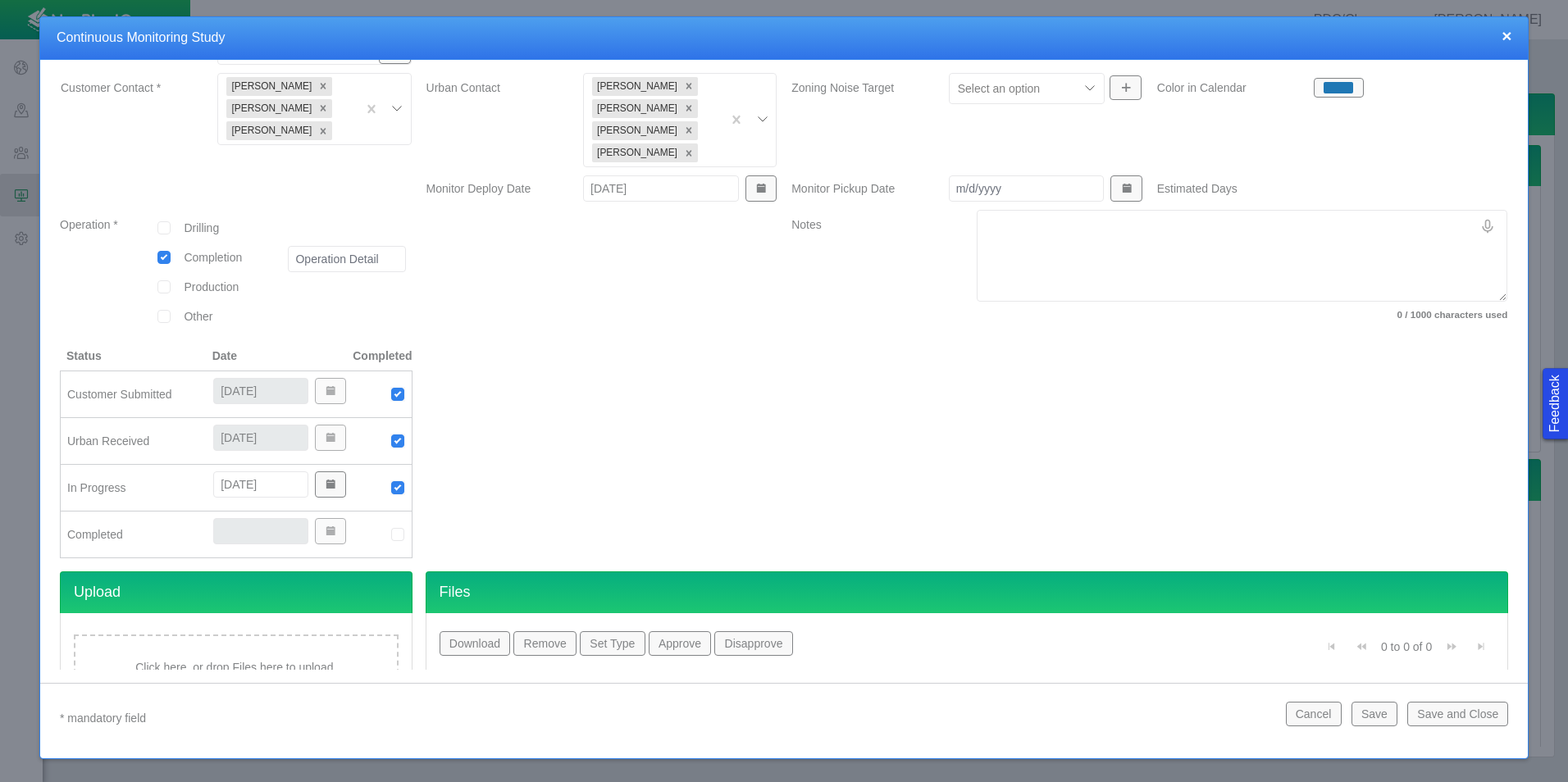
scroll to position [201, 0]
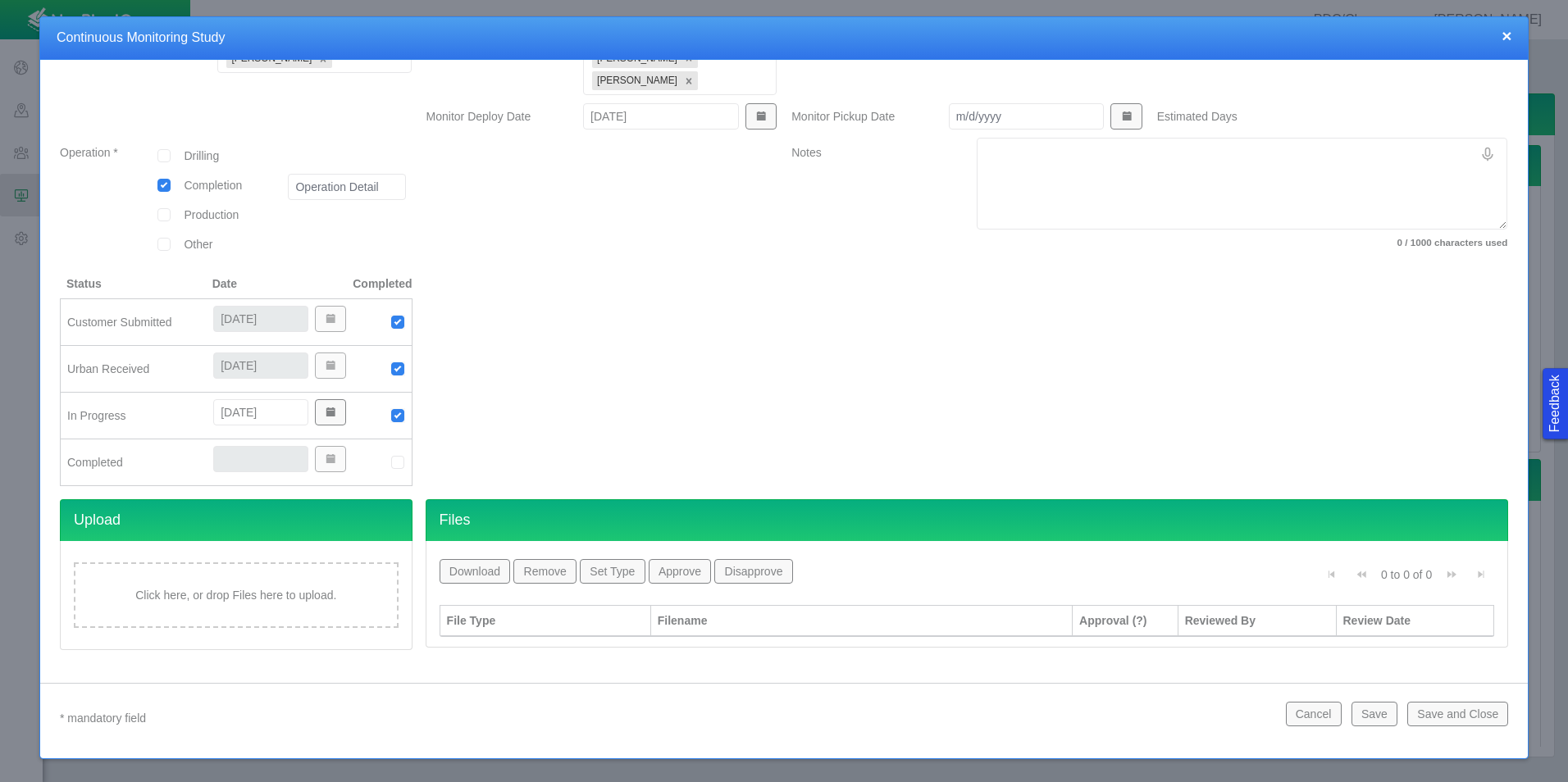
click at [394, 463] on img at bounding box center [397, 462] width 15 height 15
type input "[DATE]"
click at [1491, 720] on button "Save and Close" at bounding box center [1458, 714] width 101 height 24
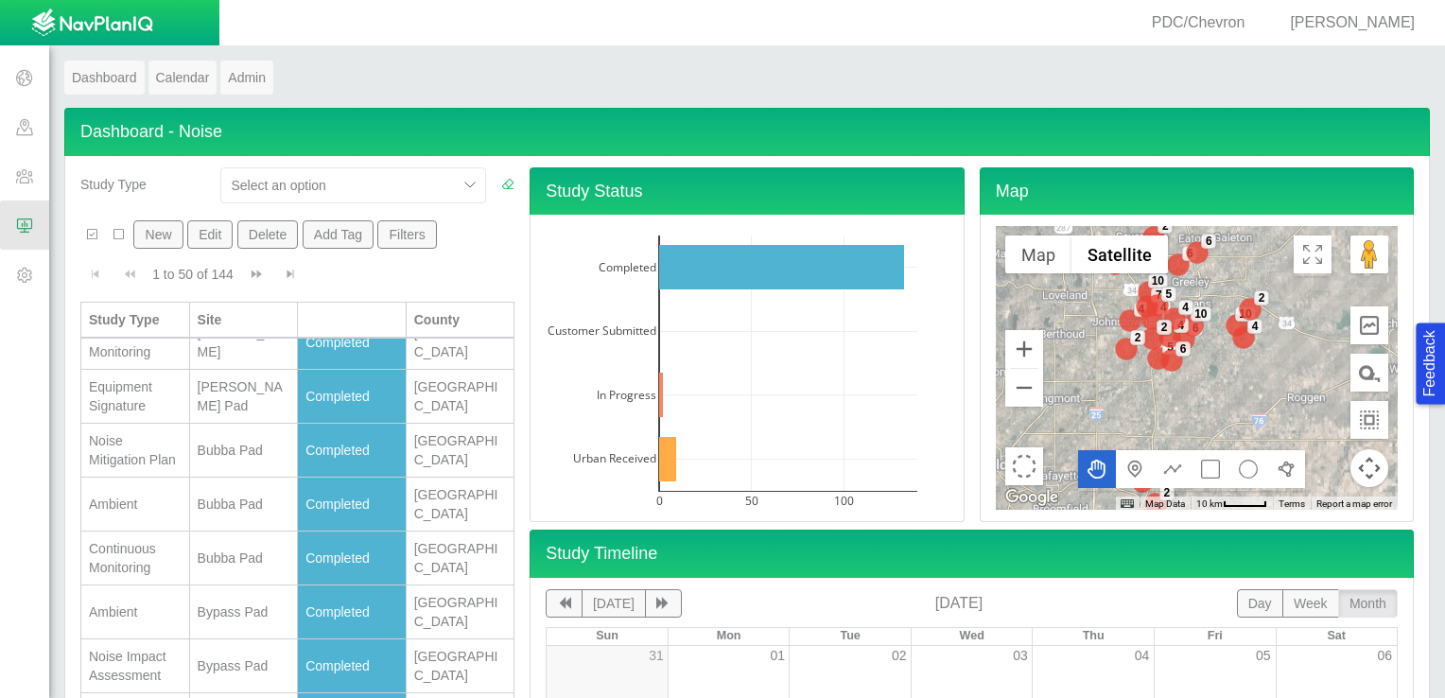
scroll to position [0, 0]
